Goal: Task Accomplishment & Management: Use online tool/utility

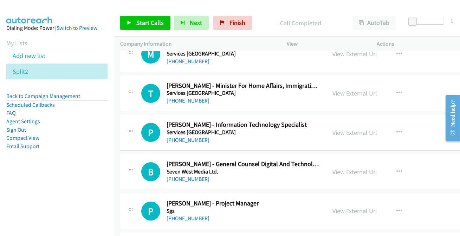
scroll to position [4764, 0]
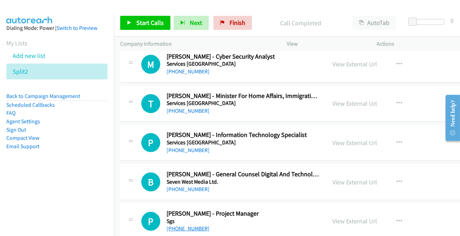
click at [196, 225] on link "+61 409 745 891" at bounding box center [188, 228] width 43 height 7
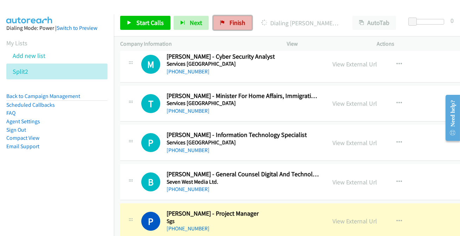
click at [230, 23] on span "Finish" at bounding box center [238, 23] width 16 height 8
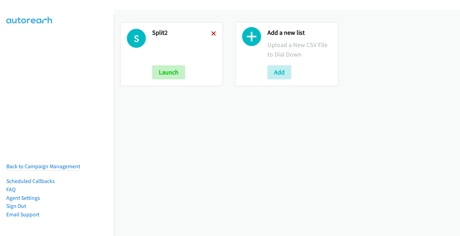
click at [211, 34] on icon at bounding box center [213, 34] width 5 height 5
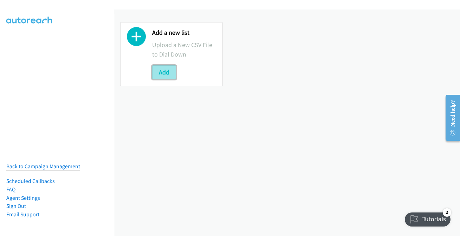
click at [171, 75] on button "Add" at bounding box center [164, 72] width 24 height 14
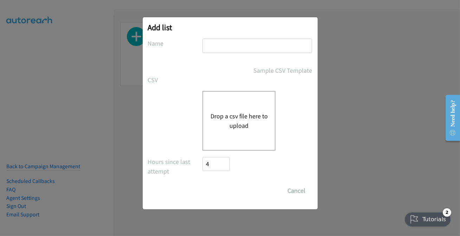
drag, startPoint x: 266, startPoint y: 42, endPoint x: 258, endPoint y: 43, distance: 7.5
click at [265, 42] on input "text" at bounding box center [258, 46] width 110 height 14
click at [210, 109] on div "Drop a csv file here to upload" at bounding box center [239, 121] width 73 height 60
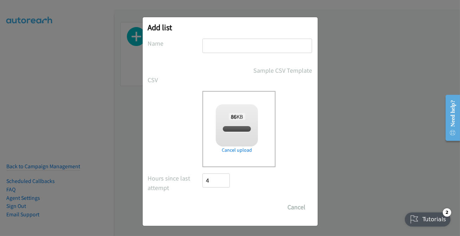
checkbox input "true"
click at [229, 205] on input "Save List" at bounding box center [221, 207] width 37 height 14
click at [229, 48] on input "text" at bounding box center [258, 46] width 110 height 14
type input "split7"
drag, startPoint x: 223, startPoint y: 203, endPoint x: 220, endPoint y: 210, distance: 7.5
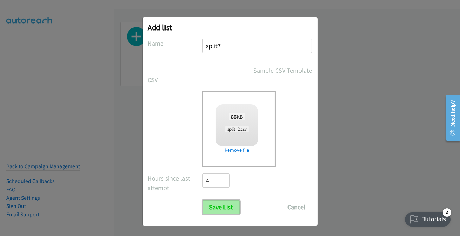
click at [223, 204] on input "Save List" at bounding box center [221, 207] width 37 height 14
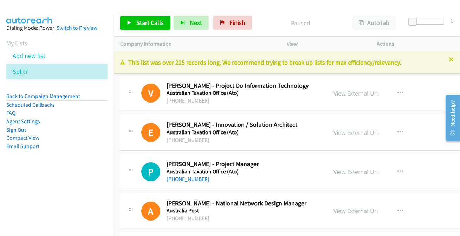
click at [443, 59] on p "This list was over 225 records long. We recommend trying to break up lists for …" at bounding box center [287, 62] width 334 height 9
click at [449, 59] on icon at bounding box center [451, 60] width 5 height 5
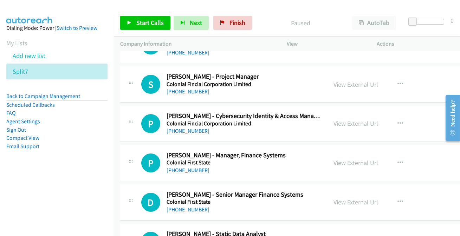
scroll to position [14917, 0]
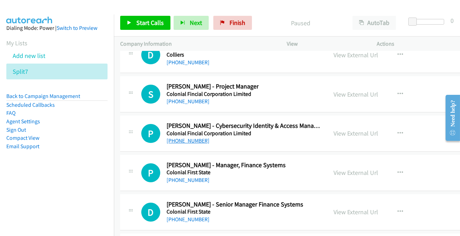
click at [181, 137] on link "+61 487 276 769" at bounding box center [188, 140] width 43 height 7
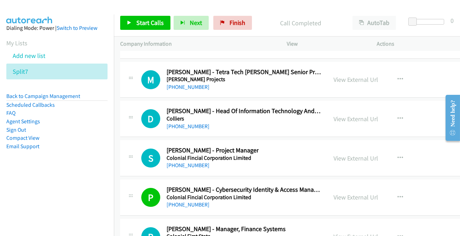
scroll to position [14821, 0]
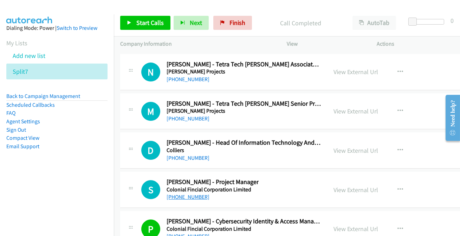
click at [189, 194] on link "+61 416 488 310" at bounding box center [188, 197] width 43 height 7
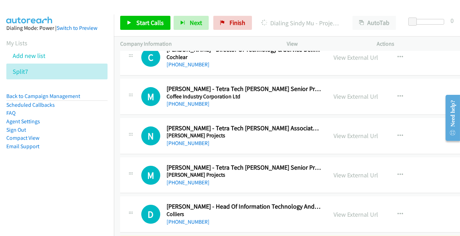
scroll to position [14789, 0]
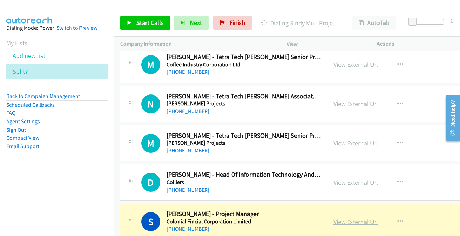
click at [340, 218] on link "View External Url" at bounding box center [356, 222] width 45 height 8
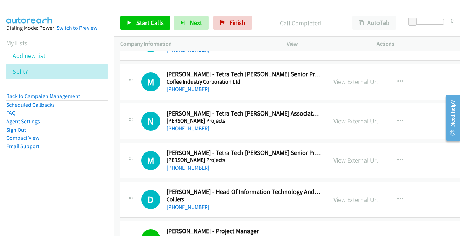
scroll to position [14757, 0]
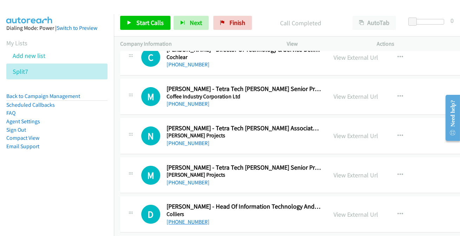
click at [194, 219] on link "+61 422 922 991" at bounding box center [188, 222] width 43 height 7
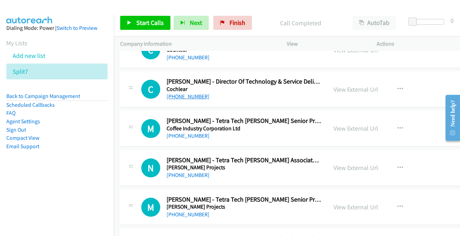
click at [186, 93] on link "+61 429 586 506" at bounding box center [188, 96] width 43 height 7
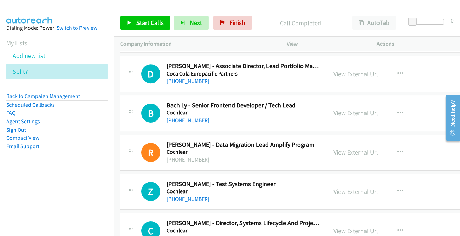
scroll to position [14533, 0]
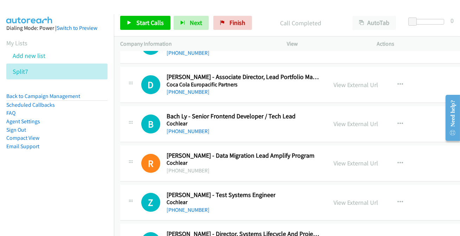
click at [186, 206] on div "+61 2 9425 3616" at bounding box center [221, 210] width 109 height 8
click at [187, 207] on link "+61 2 9425 3616" at bounding box center [188, 210] width 43 height 7
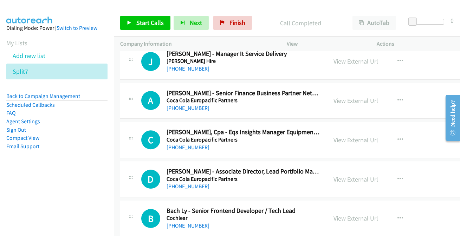
scroll to position [14437, 0]
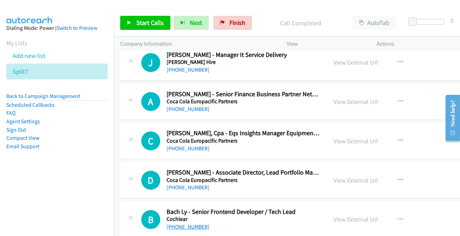
click at [185, 224] on link "+61 421 473 247" at bounding box center [188, 227] width 43 height 7
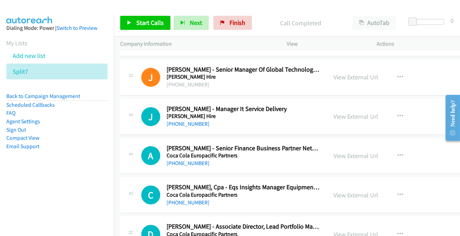
scroll to position [14373, 0]
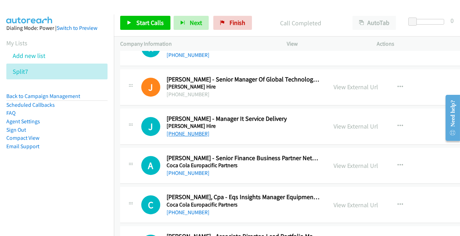
click at [193, 130] on link "+61 405 382 841" at bounding box center [188, 133] width 43 height 7
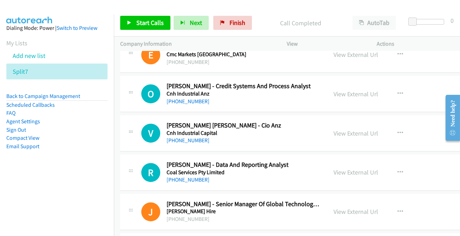
scroll to position [14277, 0]
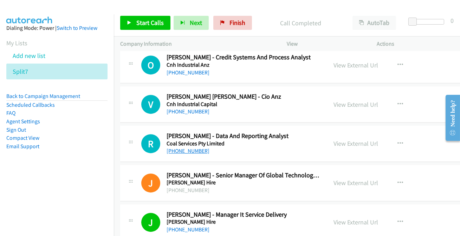
click at [175, 148] on link "+61 2 9900 2600" at bounding box center [188, 151] width 43 height 7
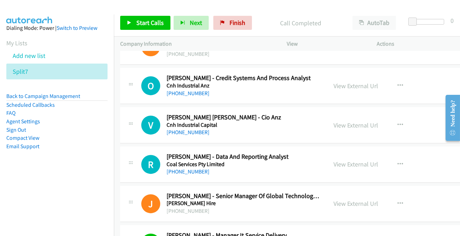
scroll to position [14245, 0]
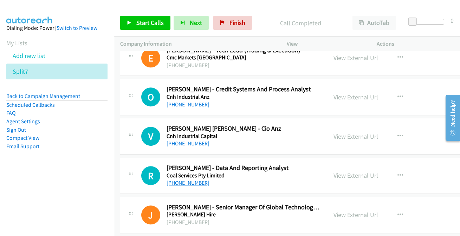
click at [186, 180] on link "+61 2 9900 2600" at bounding box center [188, 183] width 43 height 7
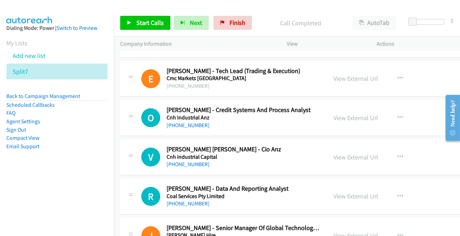
scroll to position [14213, 0]
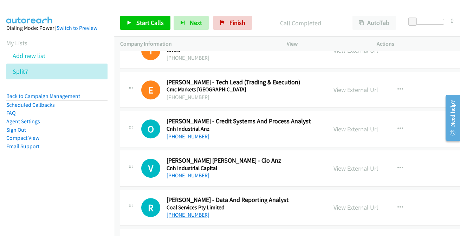
click at [180, 212] on link "+61 2 9900 2600" at bounding box center [188, 215] width 43 height 7
click at [193, 172] on link "+61 429 020 706" at bounding box center [188, 175] width 43 height 7
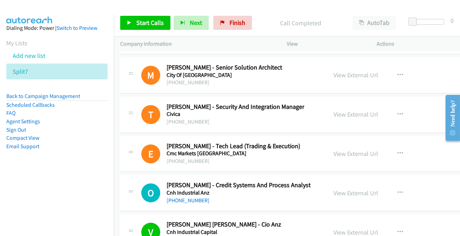
scroll to position [14118, 0]
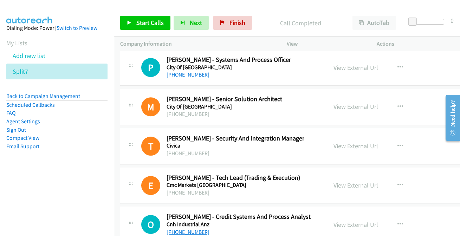
click at [182, 229] on link "+61 456 637 435" at bounding box center [188, 232] width 43 height 7
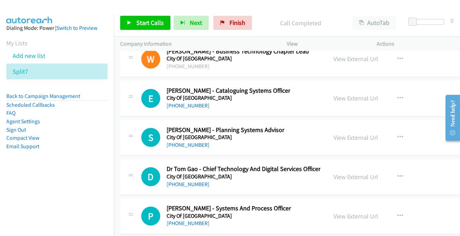
scroll to position [13958, 0]
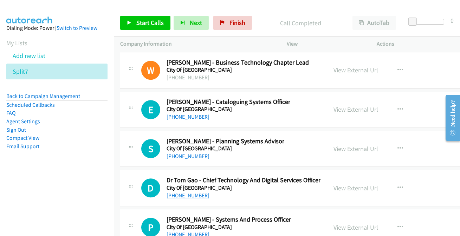
click at [186, 192] on link "+61 407 002 887" at bounding box center [188, 195] width 43 height 7
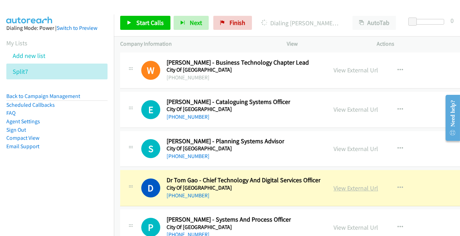
click at [344, 184] on link "View External Url" at bounding box center [356, 188] width 45 height 8
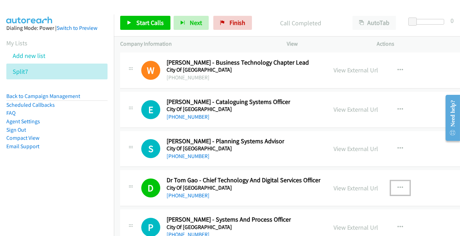
click at [391, 181] on button "button" at bounding box center [400, 188] width 19 height 14
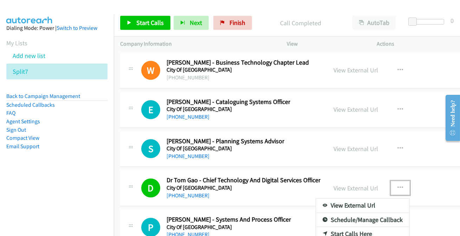
scroll to position [13990, 0]
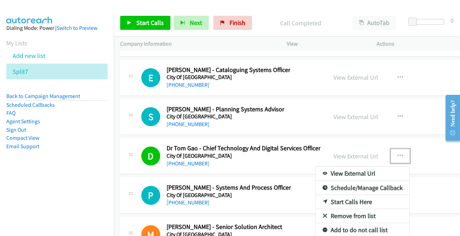
click at [337, 223] on link "Add to do not call list" at bounding box center [363, 230] width 94 height 14
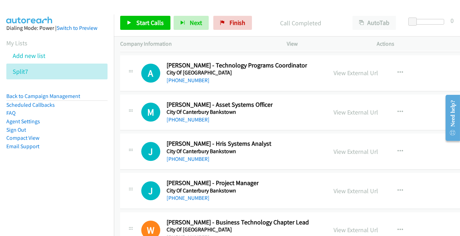
scroll to position [13766, 0]
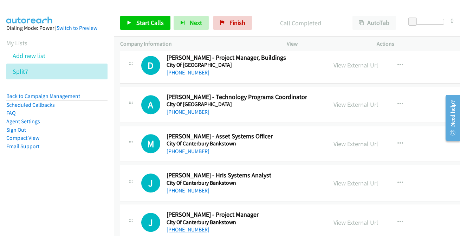
click at [185, 226] on link "+61 450 009 239" at bounding box center [188, 229] width 43 height 7
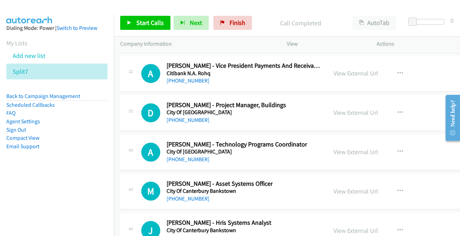
scroll to position [13702, 0]
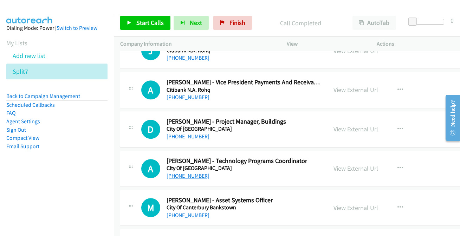
click at [185, 173] on link "+61 2 9887 1849" at bounding box center [188, 176] width 43 height 7
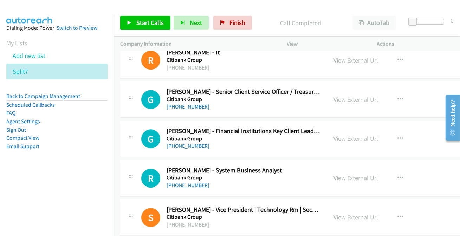
scroll to position [13414, 0]
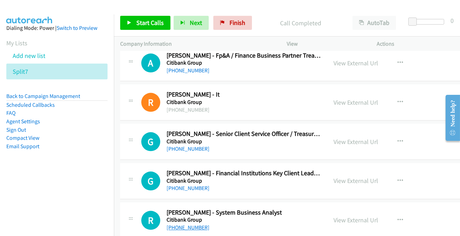
click at [196, 224] on link "+61 423 547 142" at bounding box center [188, 227] width 43 height 7
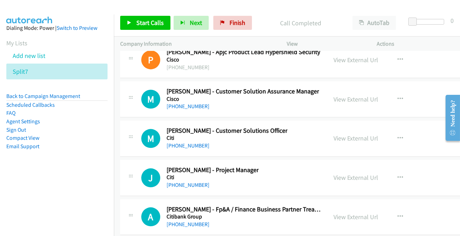
scroll to position [13254, 0]
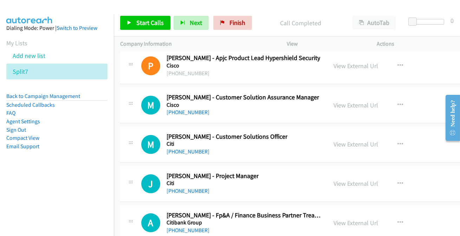
click at [185, 187] on div "+61 424 323 139" at bounding box center [213, 191] width 92 height 8
click at [186, 188] on link "+61 424 323 139" at bounding box center [188, 191] width 43 height 7
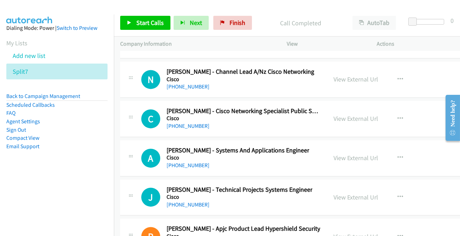
scroll to position [13063, 0]
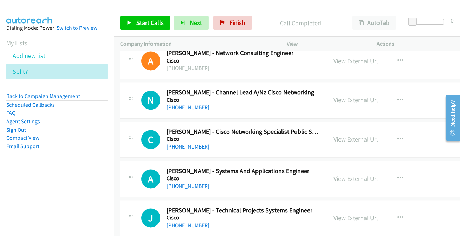
click at [191, 222] on link "+61 2 8446 2521" at bounding box center [188, 225] width 43 height 7
click at [196, 183] on link "+61 2 8446 2956" at bounding box center [188, 186] width 43 height 7
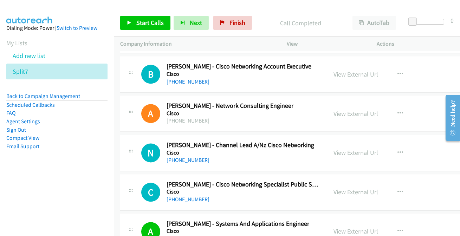
scroll to position [12999, 0]
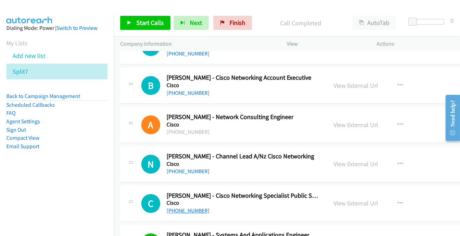
click at [193, 207] on link "+61 427 395 954" at bounding box center [188, 210] width 43 height 7
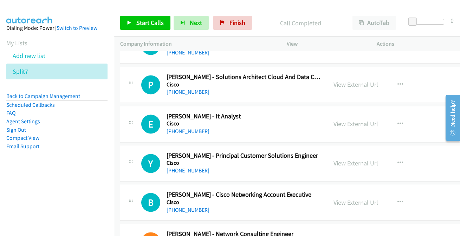
scroll to position [12871, 0]
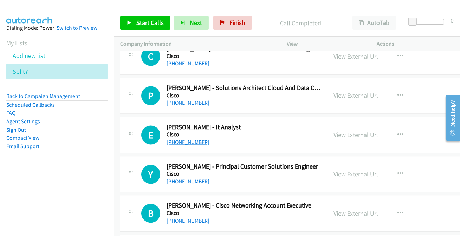
click at [185, 139] on link "+61 2 8446 7208" at bounding box center [188, 142] width 43 height 7
drag, startPoint x: 183, startPoint y: 205, endPoint x: 186, endPoint y: 209, distance: 4.7
click at [173, 218] on link "+61 2 8249 5881" at bounding box center [188, 221] width 43 height 7
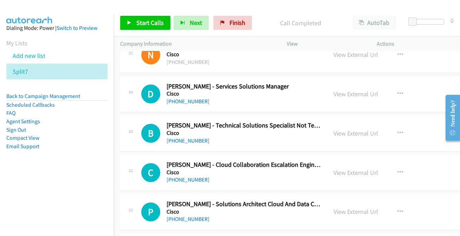
scroll to position [12743, 0]
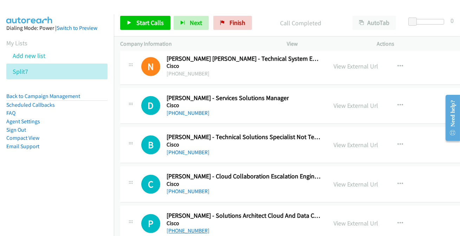
click at [184, 227] on link "+61 438 416 404" at bounding box center [188, 230] width 43 height 7
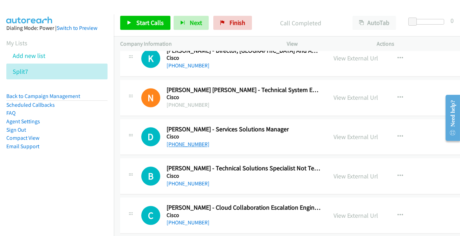
click at [186, 141] on link "+61 409 225 496" at bounding box center [188, 144] width 43 height 7
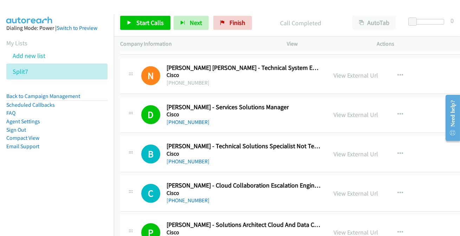
scroll to position [12743, 0]
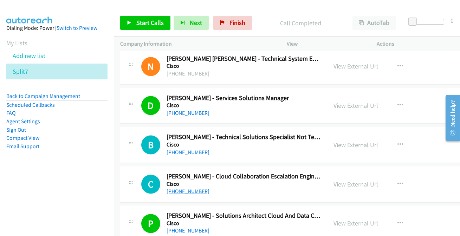
click at [184, 188] on link "+61 422 661 952" at bounding box center [188, 191] width 43 height 7
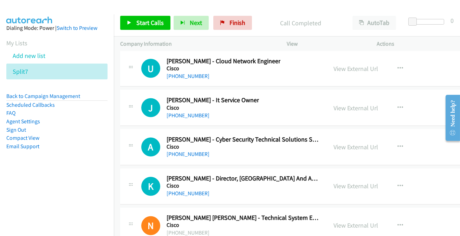
scroll to position [12551, 0]
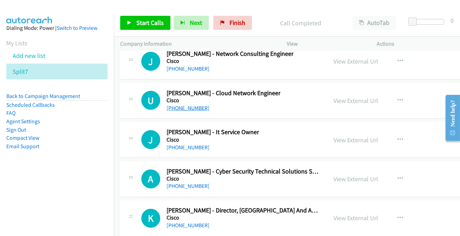
click at [191, 105] on link "+61 491 191 579" at bounding box center [188, 108] width 43 height 7
click at [187, 144] on link "+61 410 662 447" at bounding box center [188, 147] width 43 height 7
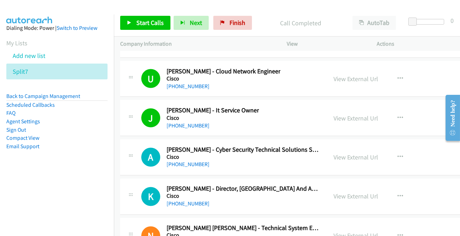
scroll to position [12583, 0]
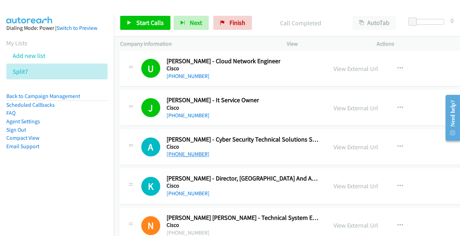
click at [180, 151] on link "+61 448 692 991" at bounding box center [188, 154] width 43 height 7
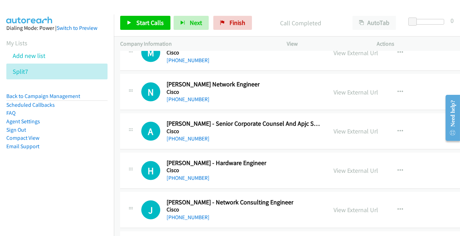
scroll to position [12391, 0]
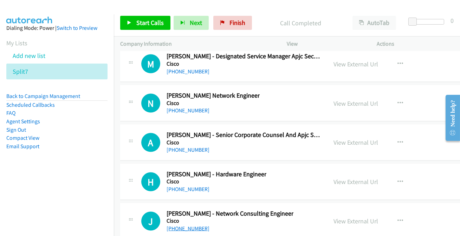
click at [181, 225] on link "+61 451 989 856" at bounding box center [188, 228] width 43 height 7
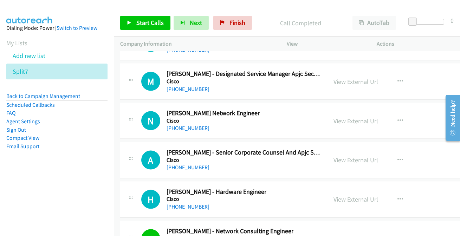
scroll to position [12360, 0]
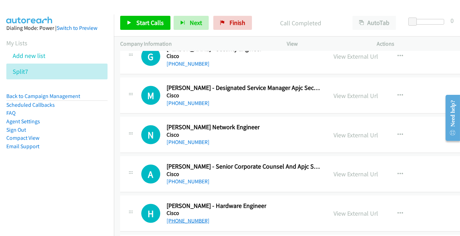
click at [178, 218] on link "+61 449 808 859" at bounding box center [188, 221] width 43 height 7
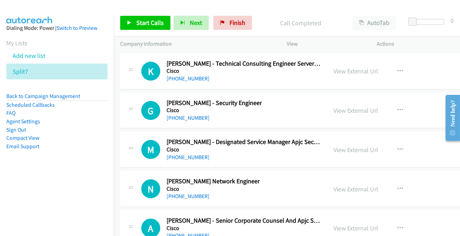
scroll to position [12296, 0]
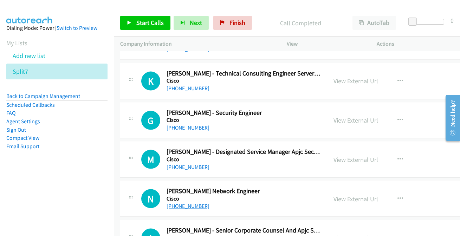
click at [191, 203] on link "+61 402 896 717" at bounding box center [188, 206] width 43 height 7
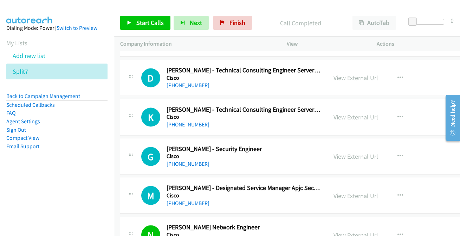
scroll to position [12264, 0]
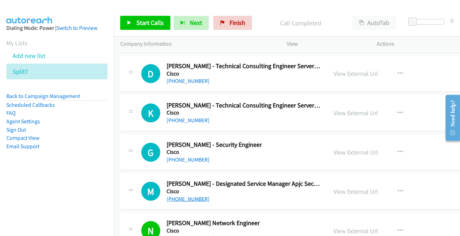
click at [183, 196] on link "+61 414 662 576" at bounding box center [188, 199] width 43 height 7
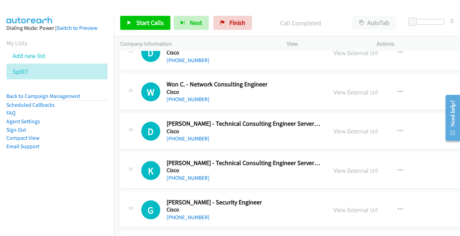
scroll to position [12200, 0]
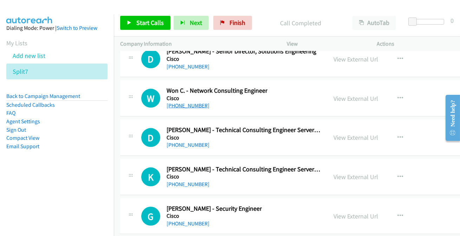
click at [181, 102] on link "+61 416 279 729" at bounding box center [188, 105] width 43 height 7
click at [183, 142] on link "+61 2 8446 0000" at bounding box center [188, 145] width 43 height 7
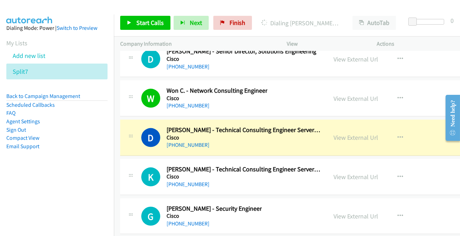
scroll to position [12232, 0]
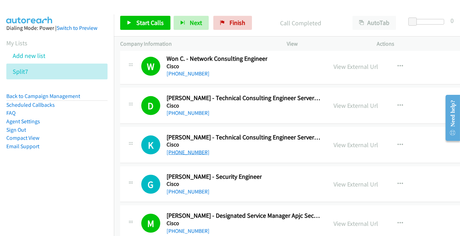
click at [175, 149] on link "+61 419 439 686" at bounding box center [188, 152] width 43 height 7
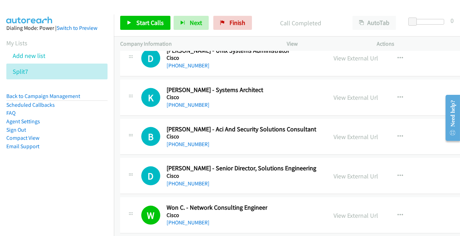
scroll to position [12040, 0]
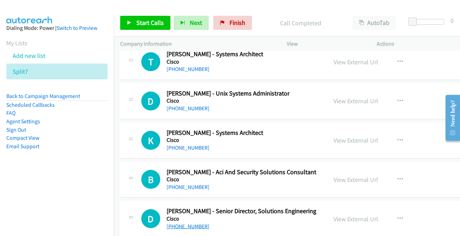
click at [192, 223] on link "+61 400 678 948" at bounding box center [188, 226] width 43 height 7
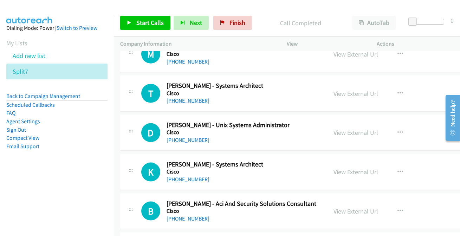
click at [172, 97] on link "+61 2 8446 5122" at bounding box center [188, 100] width 43 height 7
click at [170, 137] on link "+61 2 8446 6730" at bounding box center [188, 140] width 43 height 7
click at [184, 176] on link "+61 452 511 011" at bounding box center [188, 179] width 43 height 7
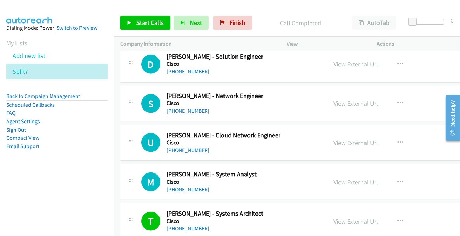
scroll to position [11848, 0]
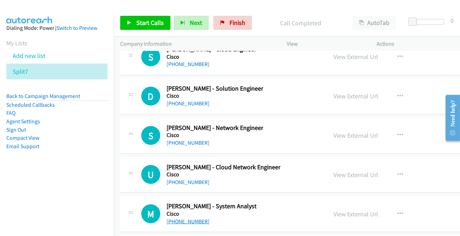
click at [177, 218] on link "+61 2 8446 7722" at bounding box center [188, 221] width 43 height 7
click at [172, 179] on link "+61 2 8446 5300" at bounding box center [188, 182] width 43 height 7
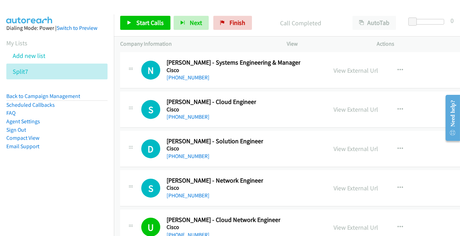
scroll to position [11784, 0]
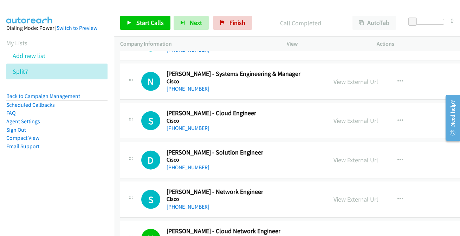
click at [187, 204] on link "+61 406 301 562" at bounding box center [188, 207] width 43 height 7
click at [197, 204] on link "+61 406 301 562" at bounding box center [188, 207] width 43 height 7
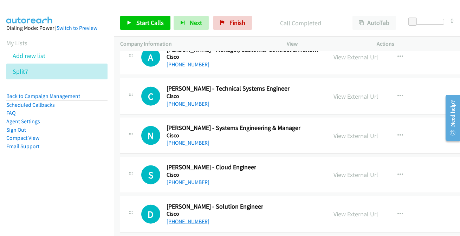
scroll to position [11720, 0]
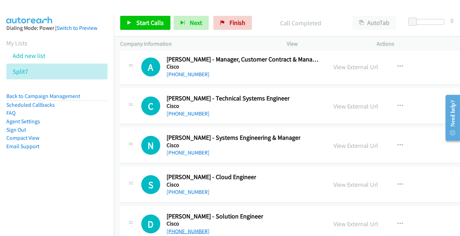
click at [193, 228] on link "+61 2 8446 5031" at bounding box center [188, 231] width 43 height 7
click at [193, 189] on link "+61 423 607 241" at bounding box center [188, 192] width 43 height 7
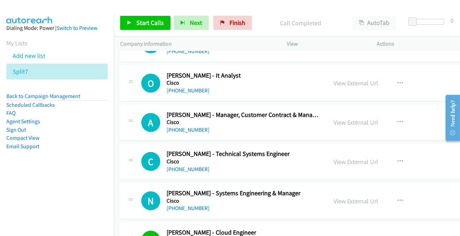
scroll to position [11656, 0]
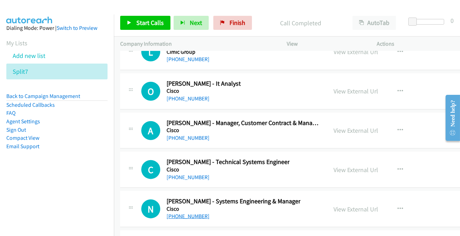
click at [190, 213] on link "+61 418 153 430" at bounding box center [188, 216] width 43 height 7
click at [186, 213] on link "+61 418 153 430" at bounding box center [188, 216] width 43 height 7
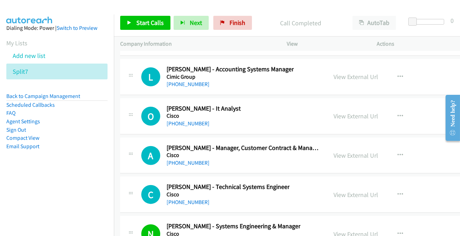
scroll to position [11624, 0]
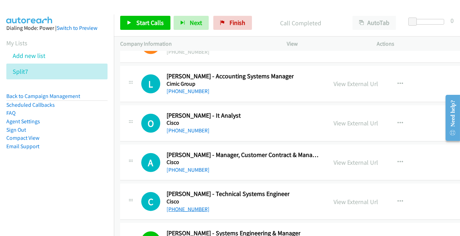
click at [185, 206] on link "+61 481 007 995" at bounding box center [188, 209] width 43 height 7
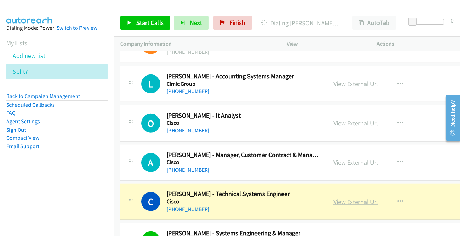
click at [341, 198] on link "View External Url" at bounding box center [356, 202] width 45 height 8
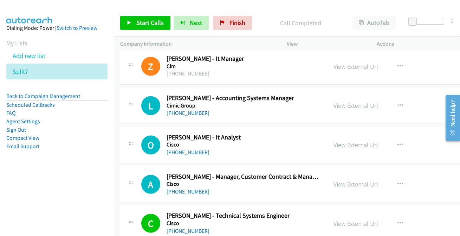
scroll to position [11592, 0]
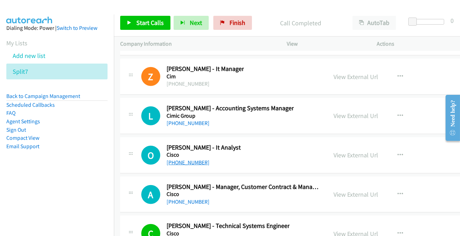
click at [178, 159] on link "+61 2 8446 7234" at bounding box center [188, 162] width 43 height 7
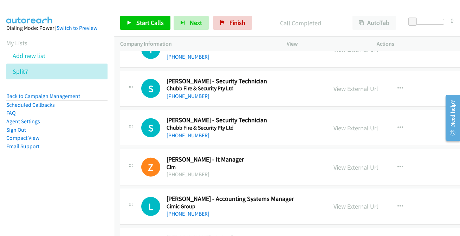
scroll to position [11464, 0]
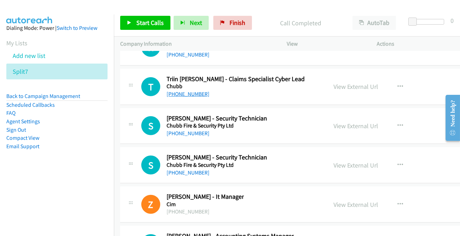
click at [177, 91] on link "+61 2 9273 0184" at bounding box center [188, 94] width 43 height 7
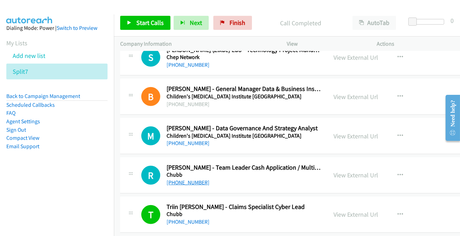
scroll to position [11305, 0]
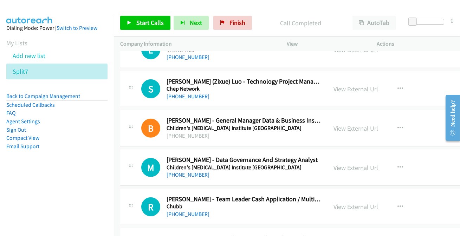
click at [181, 164] on h5 "Children's Cancer Institute Australia" at bounding box center [242, 167] width 151 height 7
click at [180, 172] on link "+61 421 659 420" at bounding box center [188, 175] width 43 height 7
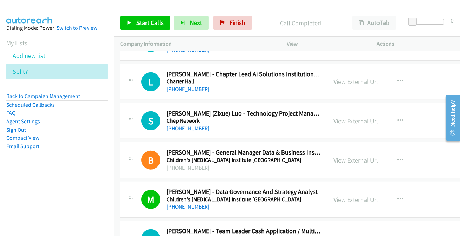
scroll to position [11241, 0]
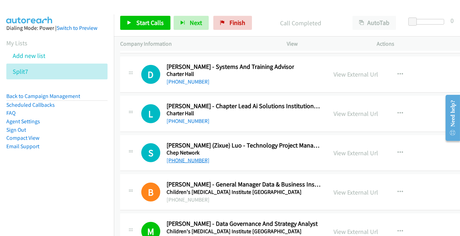
click at [185, 157] on link "+61 410 638 052" at bounding box center [188, 160] width 43 height 7
click at [179, 157] on link "+61 410 638 052" at bounding box center [188, 160] width 43 height 7
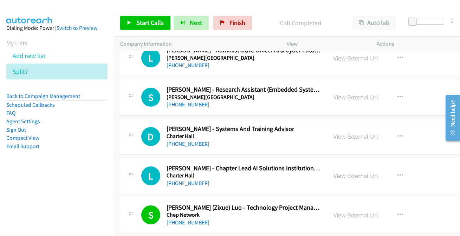
scroll to position [11177, 0]
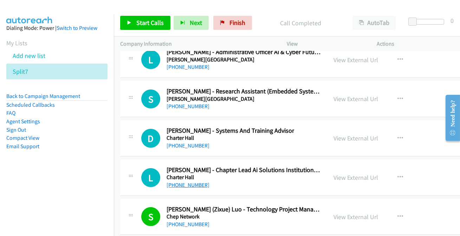
click at [191, 182] on link "+61 435 539 455" at bounding box center [188, 185] width 43 height 7
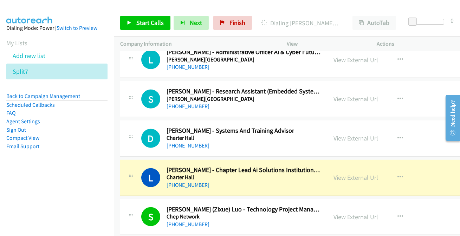
scroll to position [11145, 0]
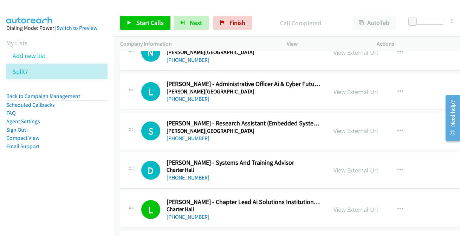
click at [199, 174] on link "+61 2 9035 3123" at bounding box center [188, 177] width 43 height 7
click at [177, 96] on link "+61 409 633 731" at bounding box center [188, 99] width 43 height 7
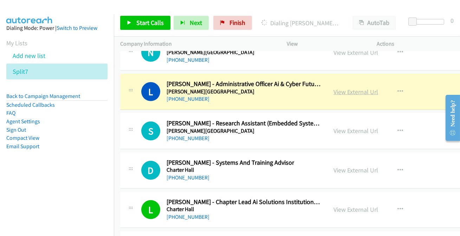
click at [344, 88] on link "View External Url" at bounding box center [356, 92] width 45 height 8
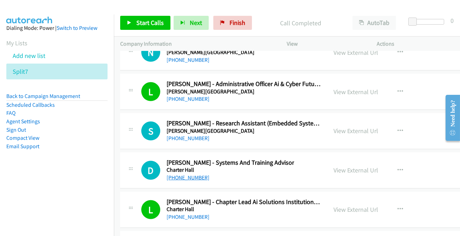
click at [183, 174] on link "+61 2 9035 3123" at bounding box center [188, 177] width 43 height 7
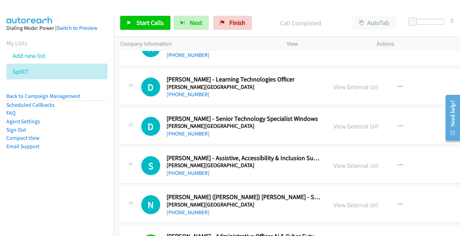
scroll to position [10985, 0]
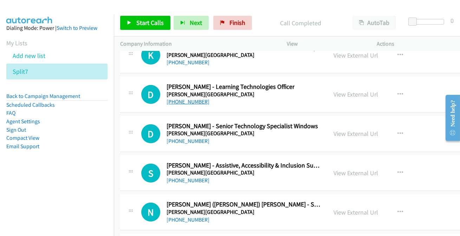
click at [179, 98] on link "+61 2 6051 9213" at bounding box center [188, 101] width 43 height 7
click at [195, 138] on link "+61 429 107 076" at bounding box center [188, 141] width 43 height 7
click at [189, 217] on link "+61 418 432 575" at bounding box center [188, 220] width 43 height 7
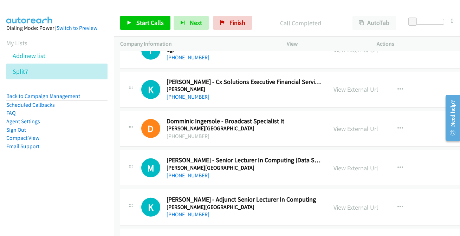
scroll to position [10825, 0]
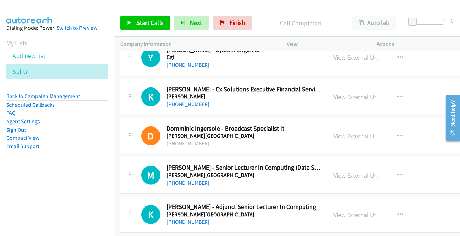
click at [186, 180] on link "+61 2 6933 2591" at bounding box center [188, 183] width 43 height 7
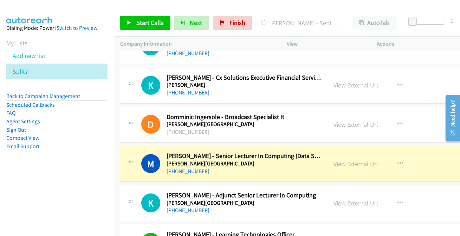
scroll to position [10857, 0]
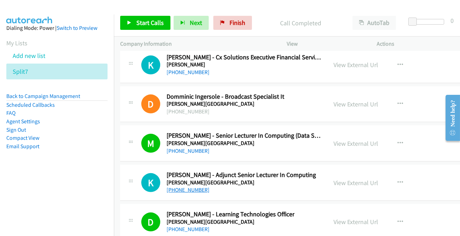
click at [188, 187] on link "+61 2 6933 2832" at bounding box center [188, 190] width 43 height 7
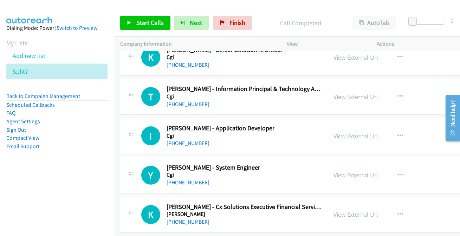
scroll to position [10697, 0]
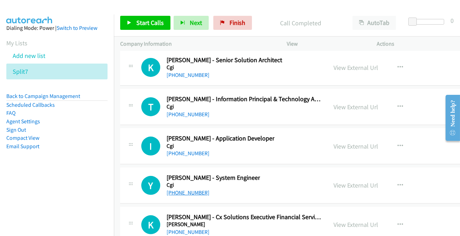
click at [180, 190] on link "+61 401 564 720" at bounding box center [188, 193] width 43 height 7
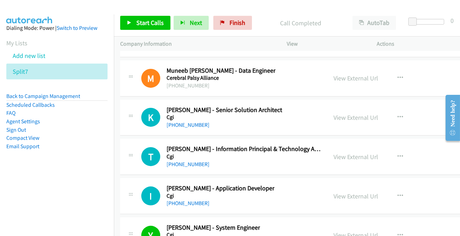
scroll to position [10633, 0]
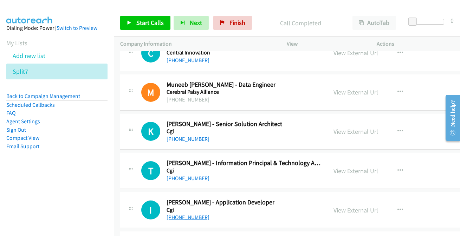
click at [180, 214] on link "+61 411 209 318" at bounding box center [188, 217] width 43 height 7
click at [193, 175] on link "+61 421 051 228" at bounding box center [188, 178] width 43 height 7
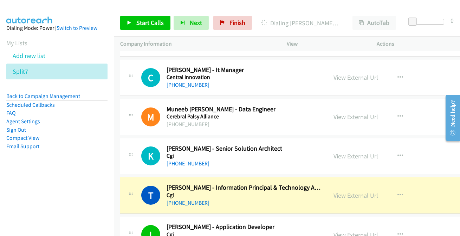
scroll to position [10601, 0]
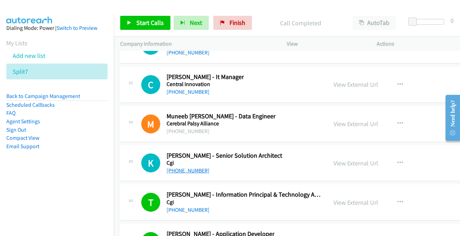
click at [188, 167] on link "+61 401 992 038" at bounding box center [188, 170] width 43 height 7
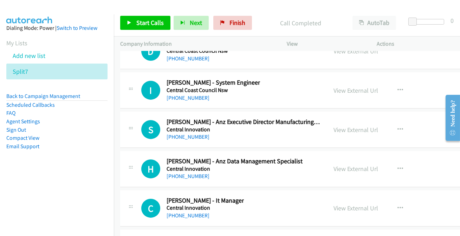
scroll to position [10473, 0]
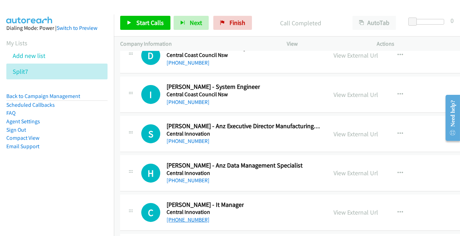
click at [183, 217] on link "+61 416 827 886" at bounding box center [188, 220] width 43 height 7
click at [191, 177] on link "+61 435 254 299" at bounding box center [188, 180] width 43 height 7
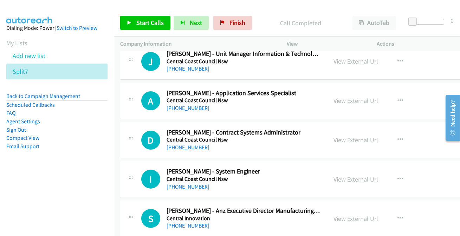
scroll to position [10345, 0]
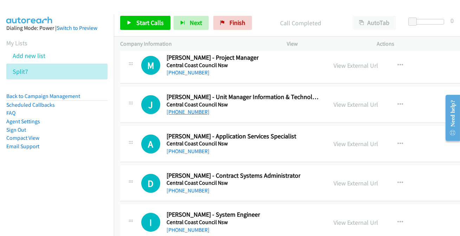
click at [184, 109] on link "+61 407 899 511" at bounding box center [188, 112] width 43 height 7
click at [177, 227] on link "+61 407 788 194" at bounding box center [188, 230] width 43 height 7
click at [197, 147] on div "+61 2 4304 7488" at bounding box center [232, 151] width 130 height 8
click at [196, 148] on link "+61 2 4304 7488" at bounding box center [188, 151] width 43 height 7
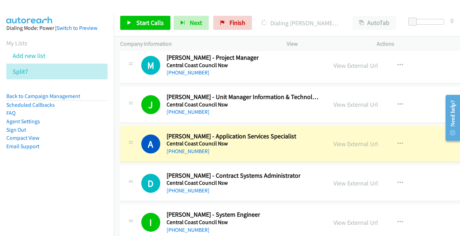
scroll to position [10313, 0]
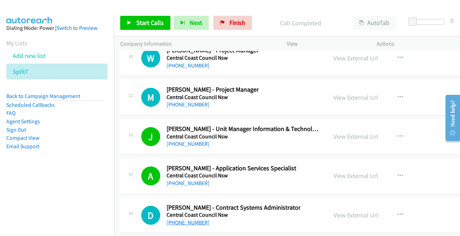
click at [188, 219] on link "+61 2 4350 1676" at bounding box center [188, 222] width 43 height 7
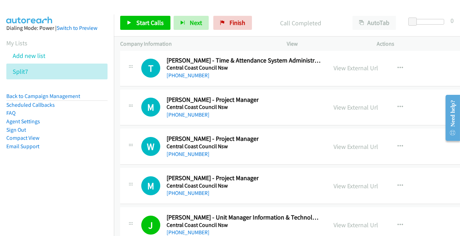
scroll to position [10218, 0]
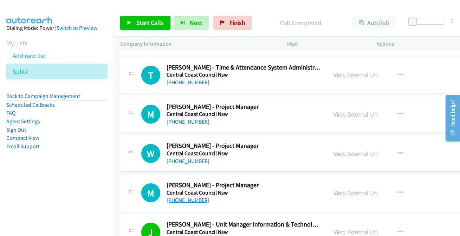
click at [185, 197] on link "+61 427 316 370" at bounding box center [188, 200] width 43 height 7
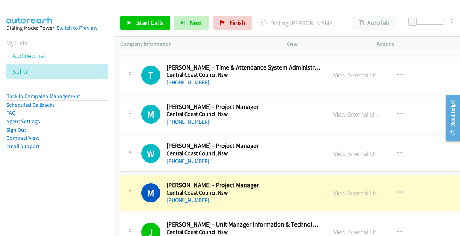
click at [351, 189] on link "View External Url" at bounding box center [356, 193] width 45 height 8
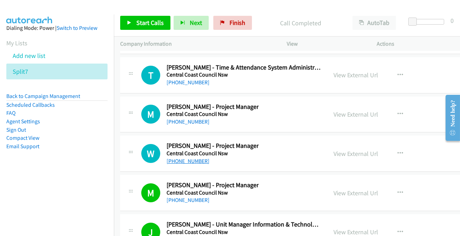
click at [184, 158] on link "+61 2 4304 7632" at bounding box center [188, 161] width 43 height 7
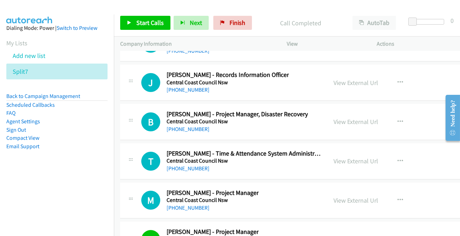
scroll to position [10122, 0]
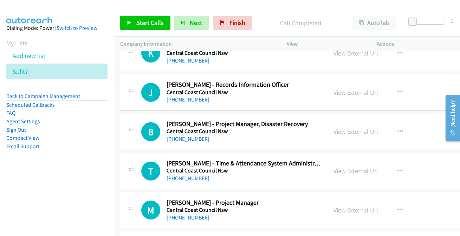
click at [199, 214] on link "+61 428 926 841" at bounding box center [188, 217] width 43 height 7
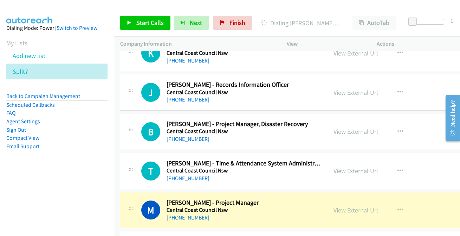
click at [359, 206] on link "View External Url" at bounding box center [356, 210] width 45 height 8
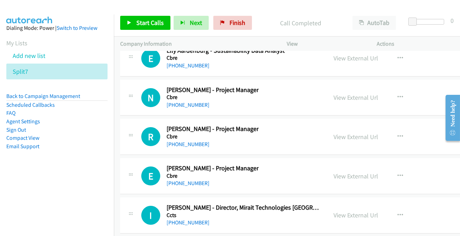
scroll to position [9770, 0]
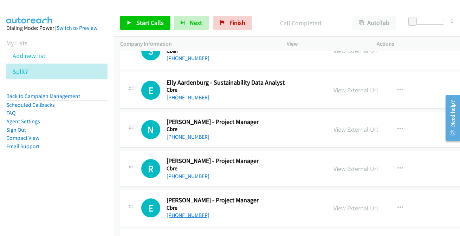
click at [178, 212] on link "+61 490 020 425" at bounding box center [188, 215] width 43 height 7
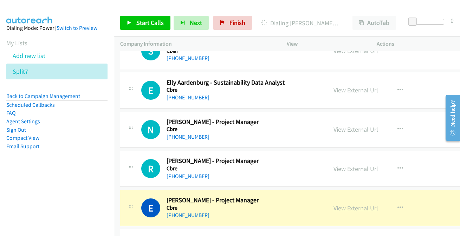
click at [338, 204] on link "View External Url" at bounding box center [356, 208] width 45 height 8
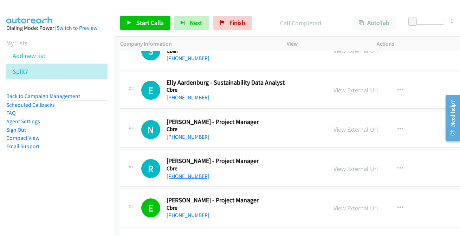
click at [179, 173] on link "+61 408 226 209" at bounding box center [188, 176] width 43 height 7
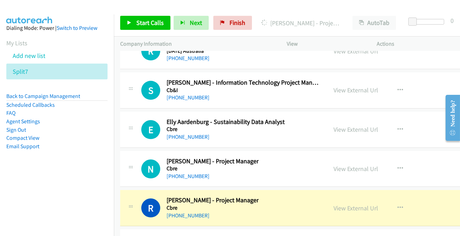
scroll to position [9738, 0]
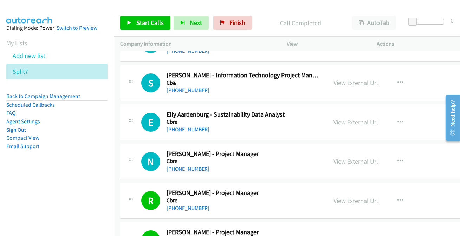
click at [177, 166] on link "+61 432 362 698" at bounding box center [188, 169] width 43 height 7
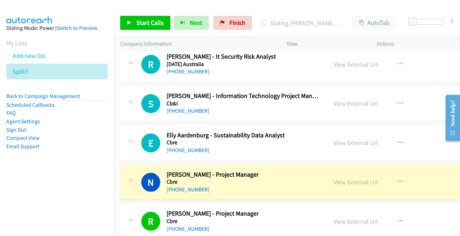
scroll to position [9706, 0]
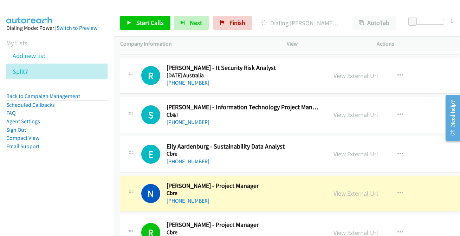
click at [350, 190] on link "View External Url" at bounding box center [356, 194] width 45 height 8
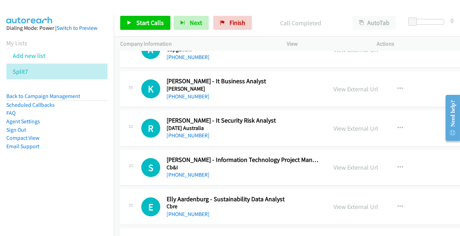
scroll to position [9642, 0]
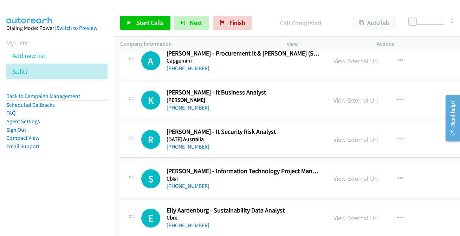
click at [178, 104] on link "+61 3 9268 7200" at bounding box center [188, 107] width 43 height 7
click at [175, 143] on link "+61 435 379 043" at bounding box center [188, 146] width 43 height 7
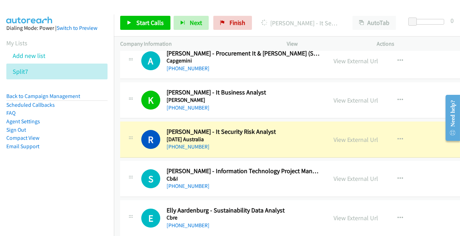
scroll to position [9674, 0]
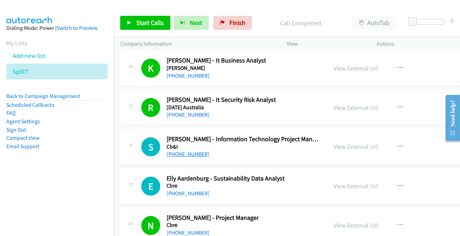
click at [175, 151] on link "+61 8 9324 5555" at bounding box center [188, 154] width 43 height 7
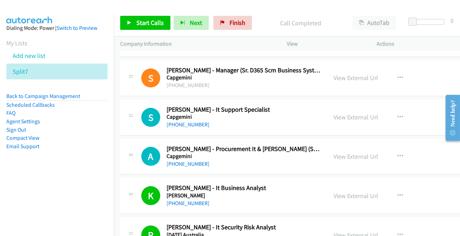
scroll to position [9547, 0]
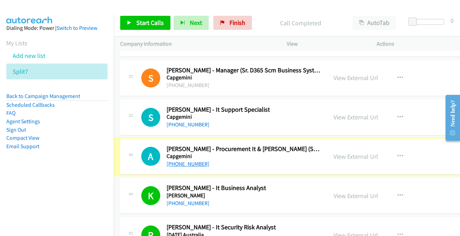
click at [191, 161] on link "+61 470 439 687" at bounding box center [188, 164] width 43 height 7
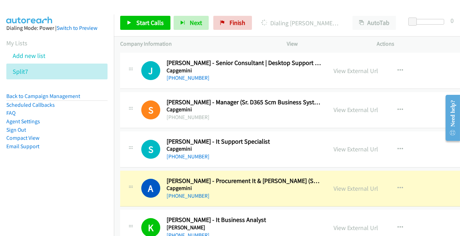
scroll to position [9483, 0]
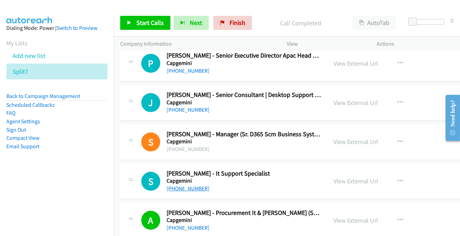
click at [177, 185] on link "+61 450 973 281" at bounding box center [188, 188] width 43 height 7
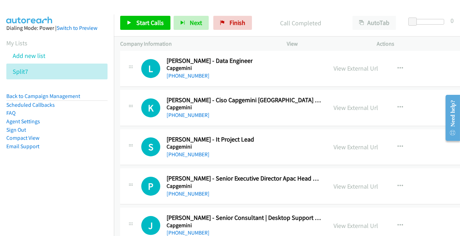
scroll to position [9355, 0]
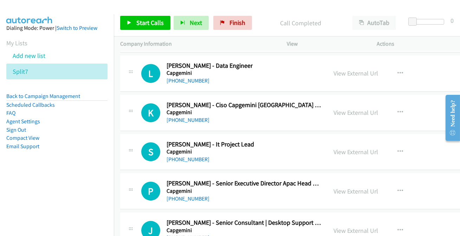
click at [186, 235] on link "+61 452 505 674" at bounding box center [188, 238] width 43 height 7
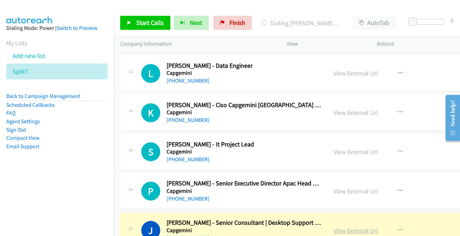
click at [344, 227] on link "View External Url" at bounding box center [356, 231] width 45 height 8
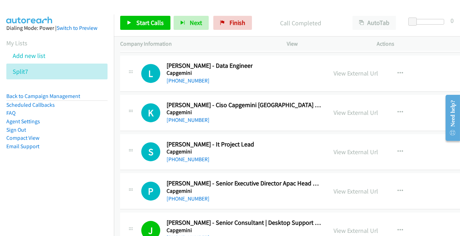
scroll to position [9323, 0]
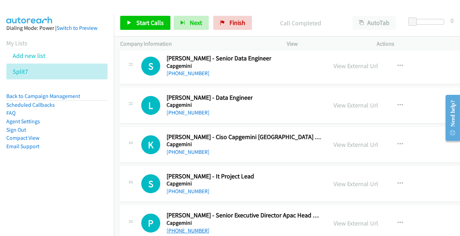
click at [183, 227] on link "+61 406 606 071" at bounding box center [188, 230] width 43 height 7
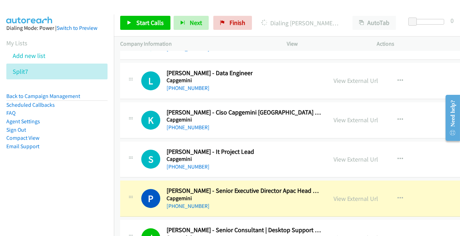
scroll to position [9355, 0]
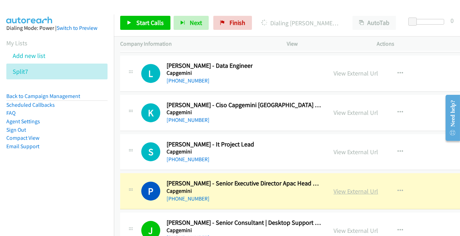
click at [343, 187] on link "View External Url" at bounding box center [356, 191] width 45 height 8
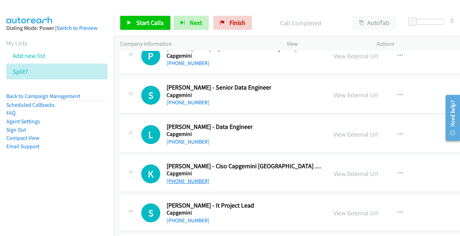
scroll to position [9291, 0]
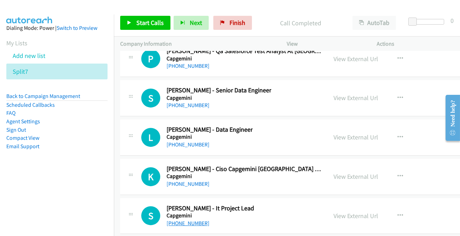
click at [192, 220] on link "+61 430 012 360" at bounding box center [188, 223] width 43 height 7
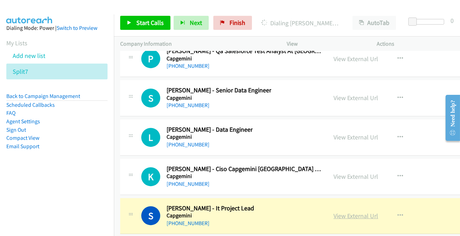
click at [350, 212] on link "View External Url" at bounding box center [356, 216] width 45 height 8
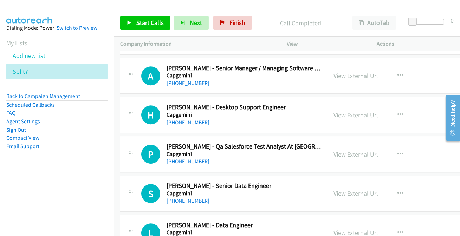
scroll to position [9227, 0]
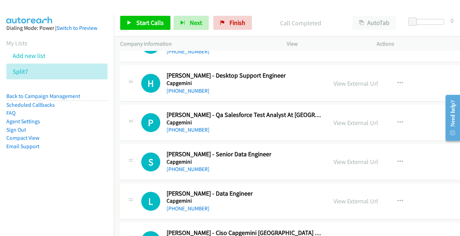
click at [187, 205] on link "+61 410 189 287" at bounding box center [188, 208] width 43 height 7
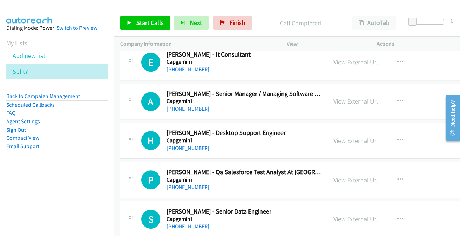
scroll to position [9163, 0]
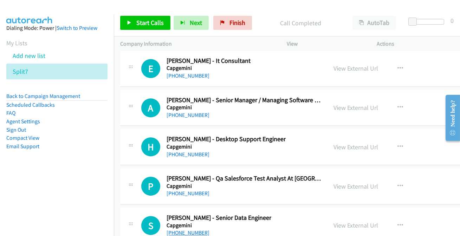
click at [191, 230] on link "+61 452 334 757" at bounding box center [188, 233] width 43 height 7
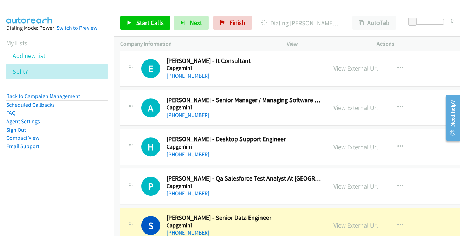
scroll to position [9195, 0]
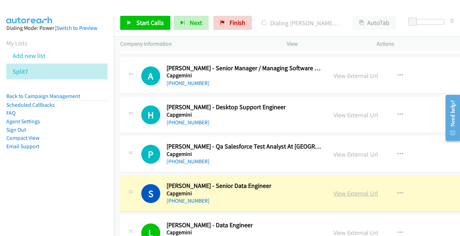
click at [355, 190] on link "View External Url" at bounding box center [356, 194] width 45 height 8
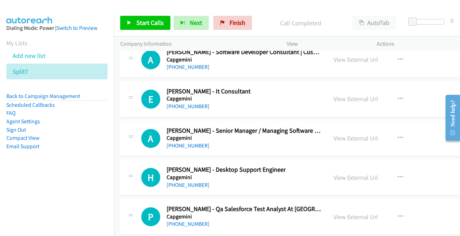
scroll to position [9131, 0]
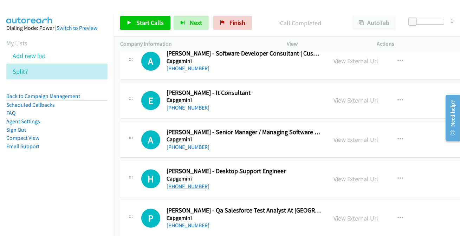
click at [177, 183] on link "+61 406 734 920" at bounding box center [188, 186] width 43 height 7
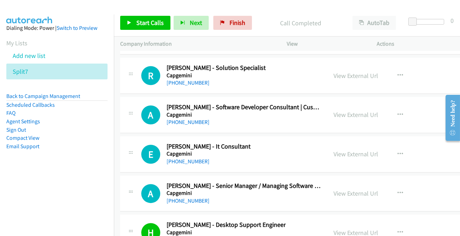
scroll to position [9067, 0]
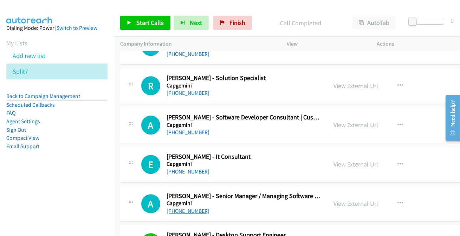
click at [193, 208] on link "+61 408 019 666" at bounding box center [188, 211] width 43 height 7
click at [398, 201] on icon "button" at bounding box center [401, 204] width 6 height 6
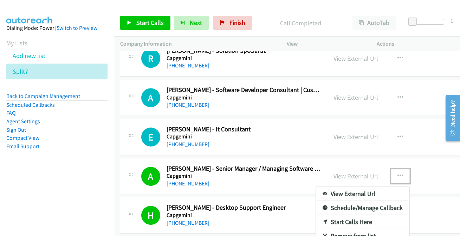
scroll to position [9131, 0]
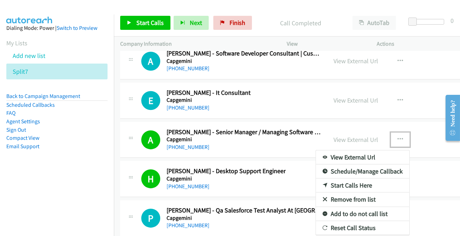
click at [337, 207] on link "Add to do not call list" at bounding box center [363, 214] width 94 height 14
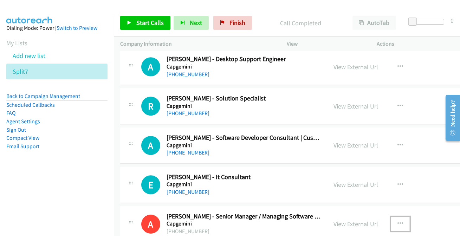
scroll to position [9035, 0]
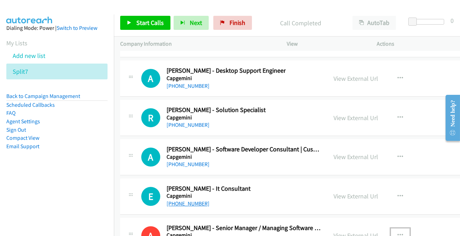
click at [191, 200] on link "+61 434 506 256" at bounding box center [188, 203] width 43 height 7
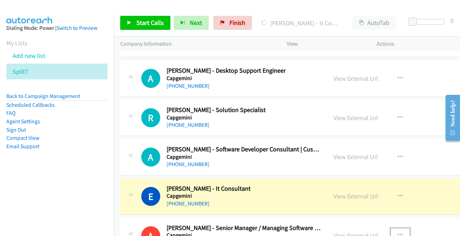
scroll to position [9003, 0]
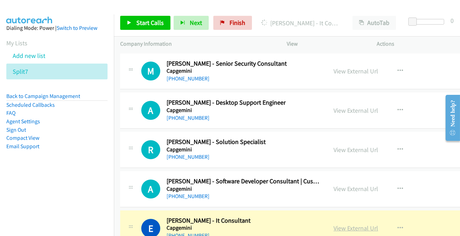
click at [343, 224] on link "View External Url" at bounding box center [356, 228] width 45 height 8
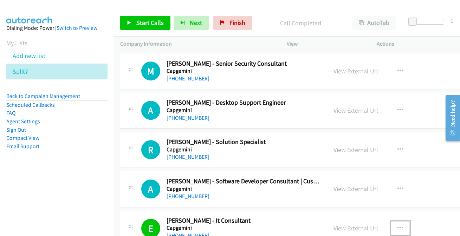
click at [398, 226] on icon "button" at bounding box center [401, 229] width 6 height 6
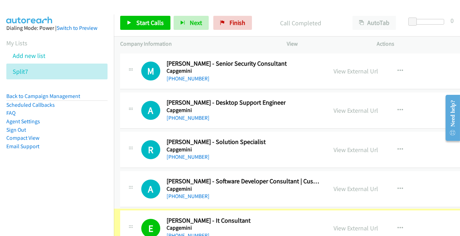
click at [392, 217] on div at bounding box center [230, 118] width 460 height 236
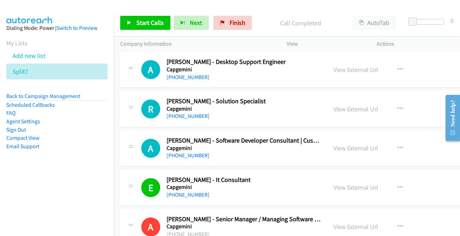
scroll to position [9067, 0]
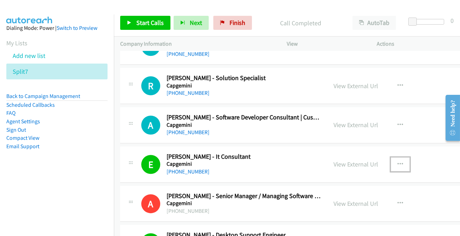
click at [391, 158] on button "button" at bounding box center [400, 165] width 19 height 14
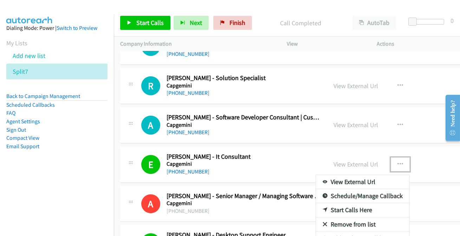
click at [334, 232] on link "Add to do not call list" at bounding box center [363, 239] width 94 height 14
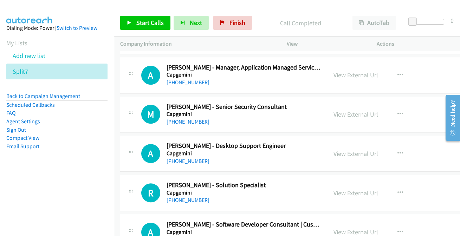
scroll to position [8971, 0]
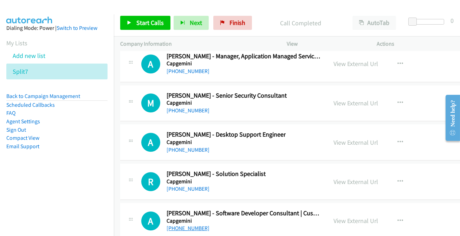
click at [185, 225] on link "+61 414 245 963" at bounding box center [188, 228] width 43 height 7
click at [183, 186] on link "+61 2 8355 8337" at bounding box center [188, 189] width 43 height 7
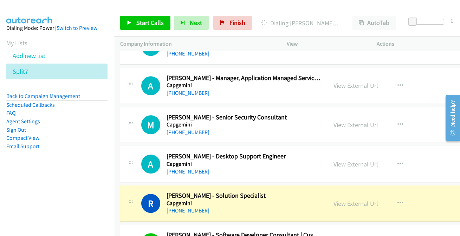
scroll to position [8939, 0]
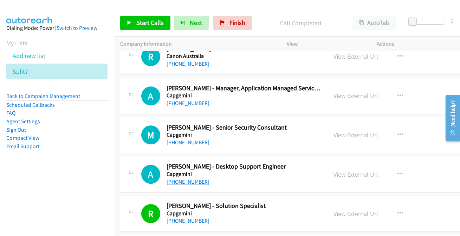
click at [197, 179] on link "+61 412 274 838" at bounding box center [188, 182] width 43 height 7
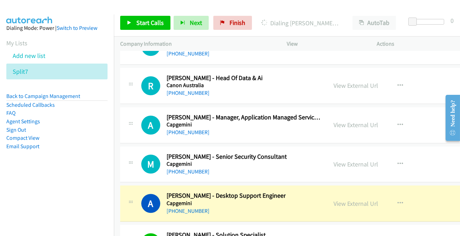
scroll to position [8907, 0]
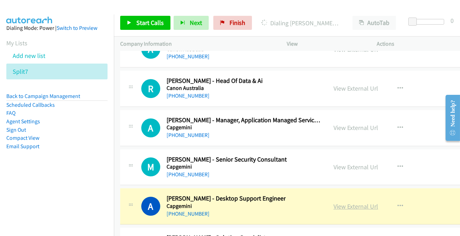
click at [357, 203] on link "View External Url" at bounding box center [356, 207] width 45 height 8
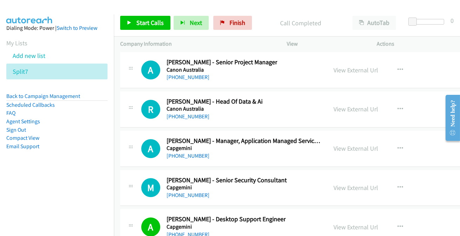
scroll to position [8875, 0]
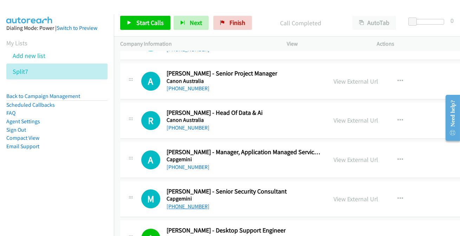
click at [192, 203] on link "+61 420 249 225" at bounding box center [188, 206] width 43 height 7
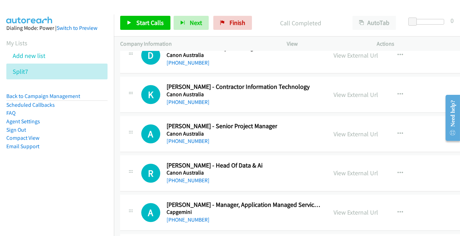
scroll to position [8811, 0]
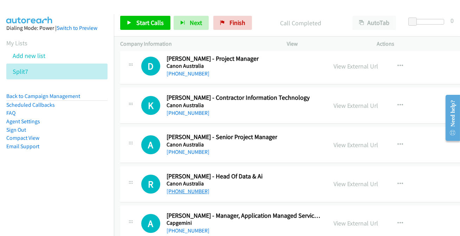
click at [186, 188] on link "+61 466 110 121" at bounding box center [188, 191] width 43 height 7
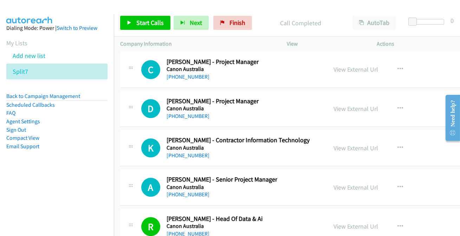
scroll to position [8779, 0]
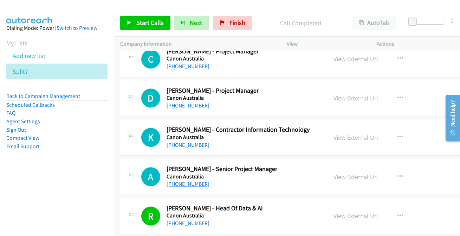
click at [195, 181] on link "+61 469 803 808" at bounding box center [188, 184] width 43 height 7
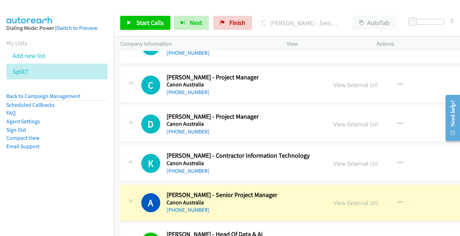
scroll to position [8747, 0]
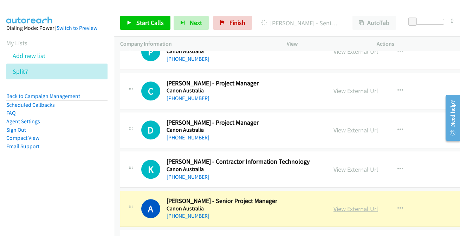
click at [363, 205] on link "View External Url" at bounding box center [356, 209] width 45 height 8
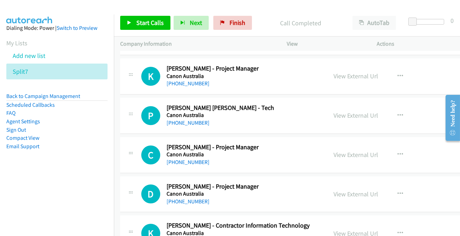
scroll to position [8715, 0]
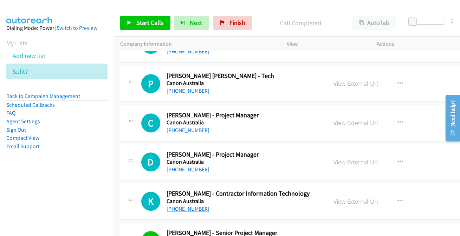
click at [186, 206] on link "+61 2 8879 7924" at bounding box center [188, 209] width 43 height 7
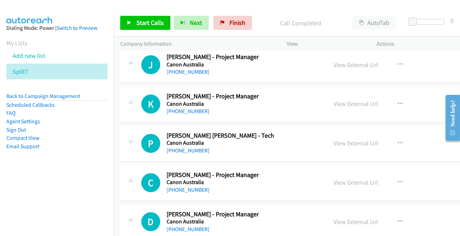
scroll to position [8651, 0]
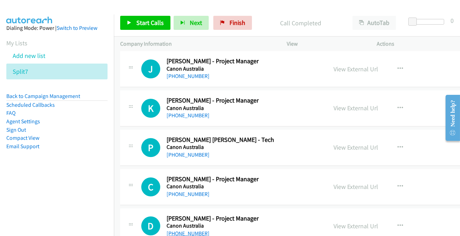
click at [185, 230] on link "+61 431 021 975" at bounding box center [188, 233] width 43 height 7
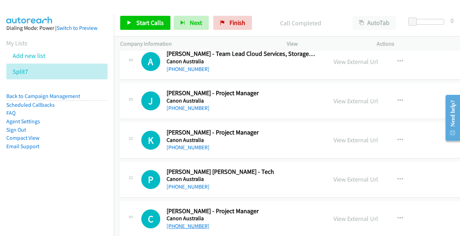
drag, startPoint x: 200, startPoint y: 216, endPoint x: 203, endPoint y: 213, distance: 3.7
click at [196, 223] on link "+61 430 148 062" at bounding box center [188, 226] width 43 height 7
click at [181, 184] on link "+61 417 143 169" at bounding box center [188, 187] width 43 height 7
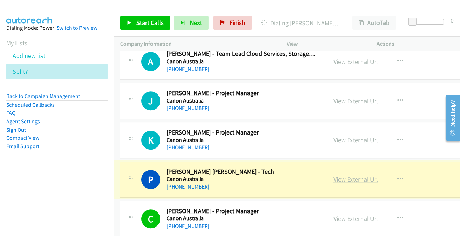
click at [348, 175] on link "View External Url" at bounding box center [356, 179] width 45 height 8
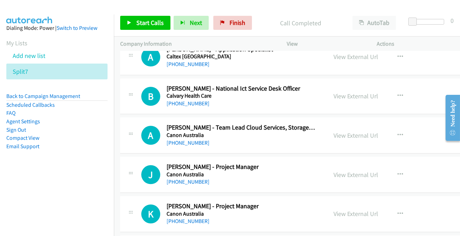
scroll to position [8555, 0]
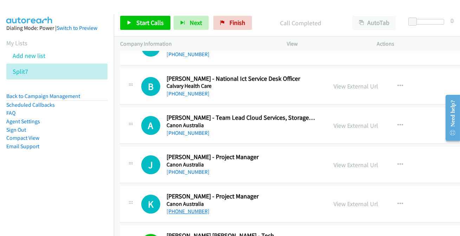
click at [175, 208] on link "+61 484 221 191" at bounding box center [188, 211] width 43 height 7
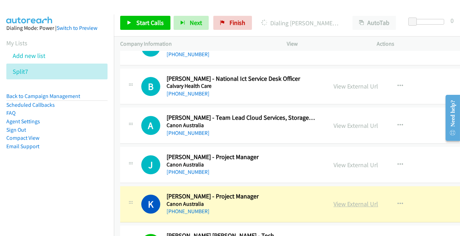
click at [355, 200] on link "View External Url" at bounding box center [356, 204] width 45 height 8
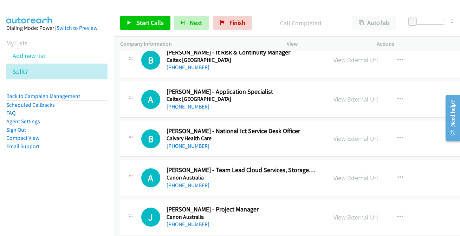
scroll to position [8492, 0]
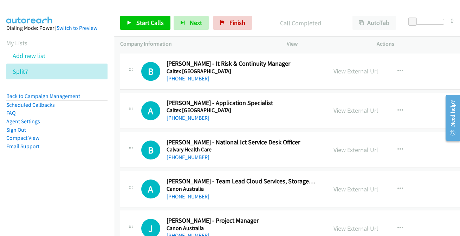
click at [184, 225] on h5 "Canon Australia" at bounding box center [241, 228] width 149 height 7
click at [186, 232] on link "+61 487 100 044" at bounding box center [188, 235] width 43 height 7
click at [178, 193] on link "+61 447 297 109" at bounding box center [188, 196] width 43 height 7
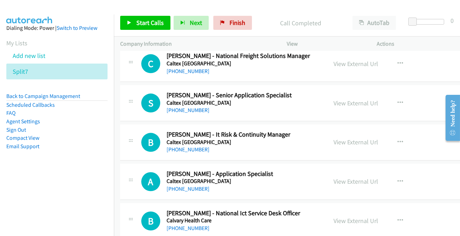
scroll to position [8428, 0]
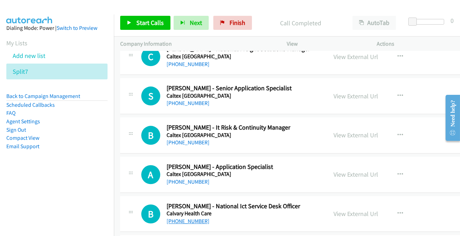
click at [180, 218] on link "+61 450 425 255" at bounding box center [188, 221] width 43 height 7
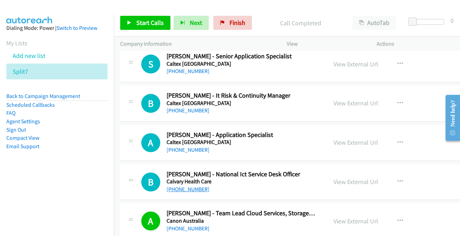
click at [182, 186] on link "+61 450 425 255" at bounding box center [188, 189] width 43 height 7
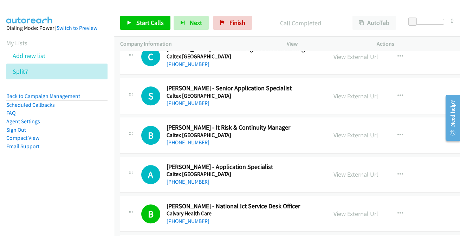
scroll to position [8396, 0]
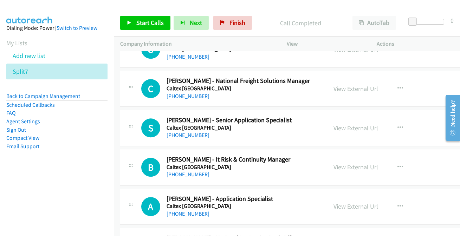
click at [204, 210] on div "+61 2 9250 5720" at bounding box center [241, 214] width 149 height 8
click at [192, 211] on link "+61 2 9250 5720" at bounding box center [188, 214] width 43 height 7
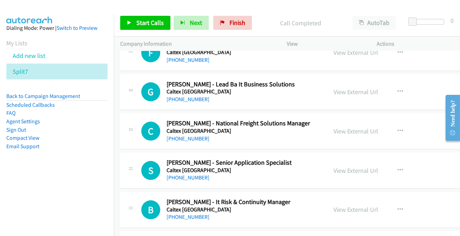
scroll to position [8364, 0]
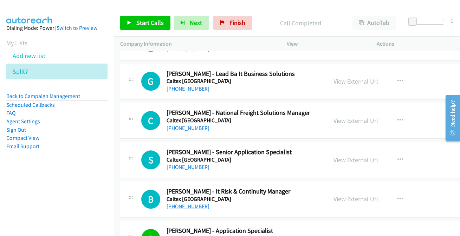
click at [193, 203] on link "+61 419 028 171" at bounding box center [188, 206] width 43 height 7
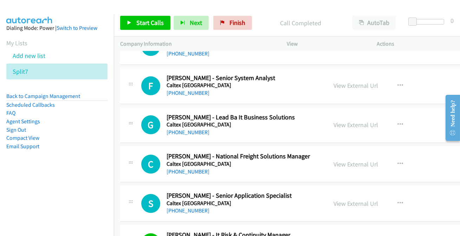
scroll to position [8300, 0]
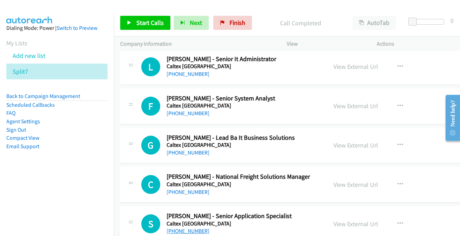
click at [183, 228] on link "+61 469 779 525" at bounding box center [188, 231] width 43 height 7
click at [196, 110] on link "+61 407 240 897" at bounding box center [188, 113] width 43 height 7
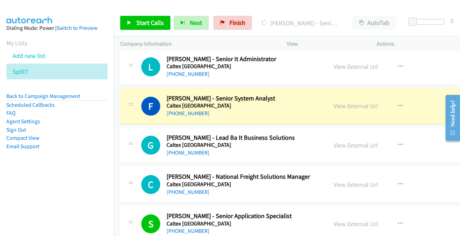
scroll to position [8268, 0]
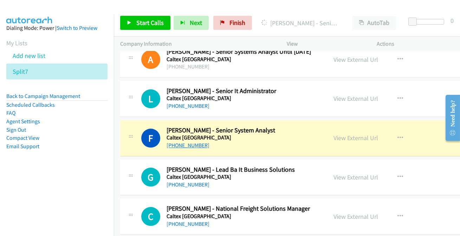
click at [187, 142] on link "+61 407 240 897" at bounding box center [188, 145] width 43 height 7
click at [366, 134] on link "View External Url" at bounding box center [356, 138] width 45 height 8
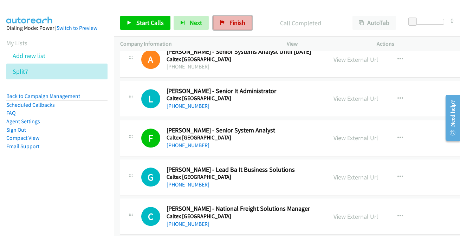
click at [222, 25] on icon at bounding box center [222, 23] width 5 height 5
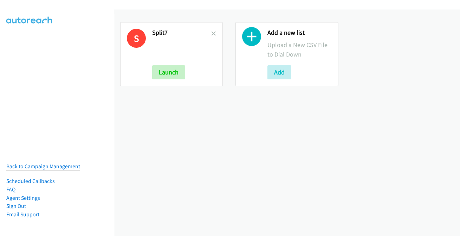
click at [214, 33] on div "S Split7 Launch" at bounding box center [171, 54] width 103 height 64
click at [214, 34] on div "S Split7 Launch" at bounding box center [171, 54] width 103 height 64
click at [213, 33] on icon at bounding box center [213, 34] width 5 height 5
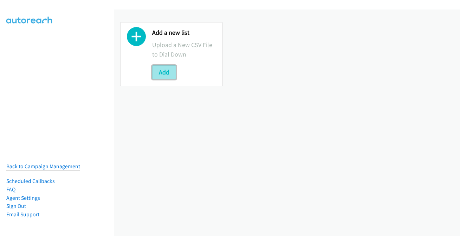
click at [164, 71] on button "Add" at bounding box center [164, 72] width 24 height 14
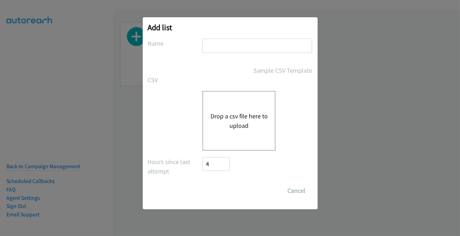
click at [236, 46] on input "text" at bounding box center [258, 46] width 110 height 14
type input "split7"
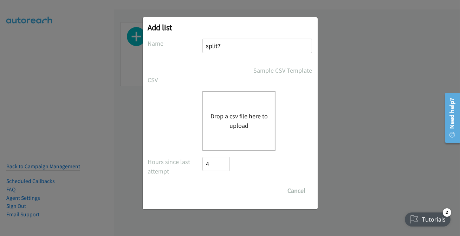
click at [219, 134] on div "Drop a csv file here to upload" at bounding box center [239, 121] width 73 height 60
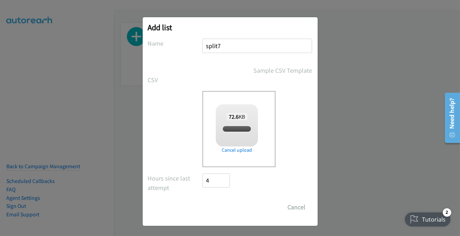
checkbox input "true"
click at [228, 209] on input "Save List" at bounding box center [221, 207] width 37 height 14
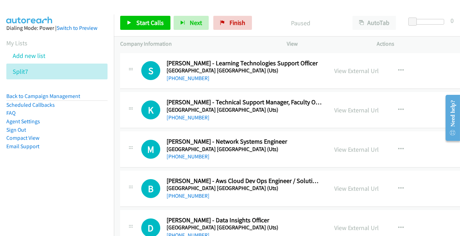
scroll to position [32, 0]
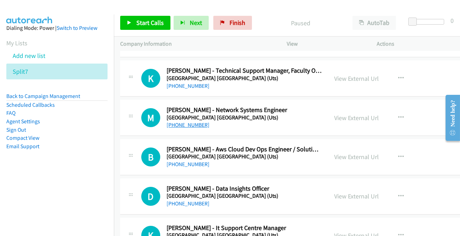
click at [190, 123] on link "[PHONE_NUMBER]" at bounding box center [188, 125] width 43 height 7
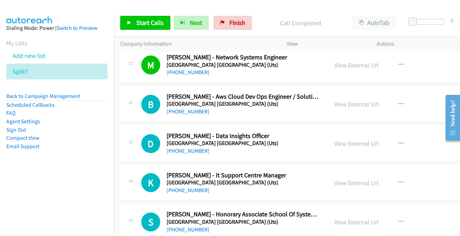
scroll to position [96, 0]
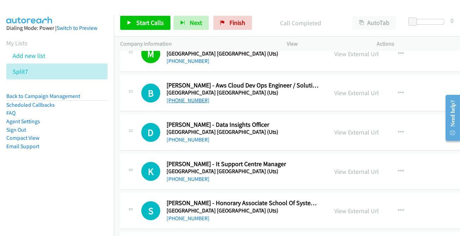
click at [181, 102] on link "[PHONE_NUMBER]" at bounding box center [188, 100] width 43 height 7
click at [193, 141] on link "[PHONE_NUMBER]" at bounding box center [188, 139] width 43 height 7
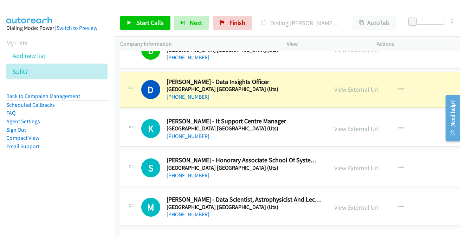
scroll to position [160, 0]
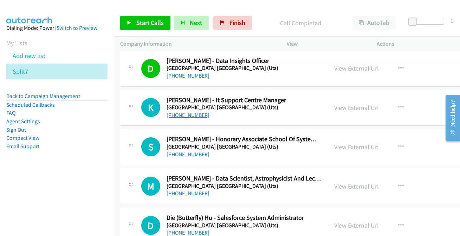
click at [194, 115] on link "[PHONE_NUMBER]" at bounding box center [188, 115] width 43 height 7
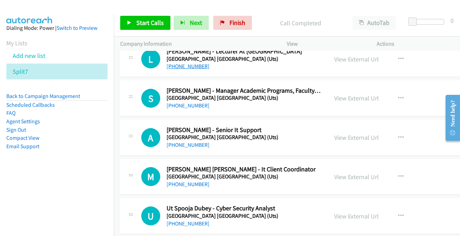
scroll to position [735, 0]
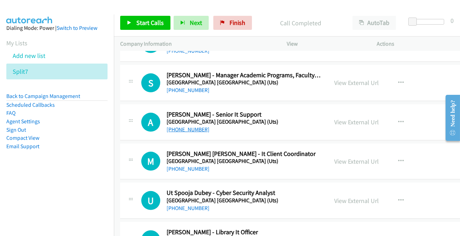
click at [181, 127] on link "[PHONE_NUMBER]" at bounding box center [188, 129] width 43 height 7
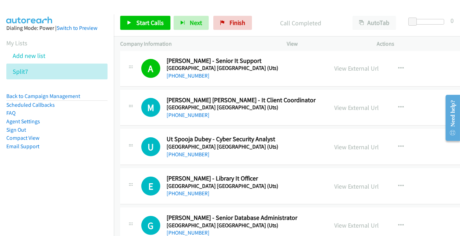
scroll to position [799, 0]
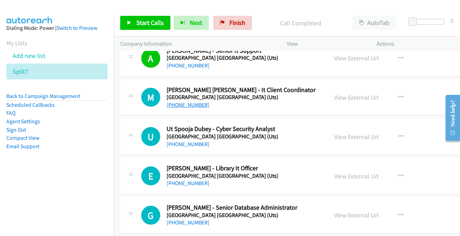
click at [198, 103] on link "[PHONE_NUMBER]" at bounding box center [188, 105] width 43 height 7
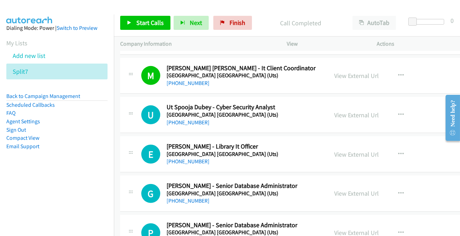
scroll to position [831, 0]
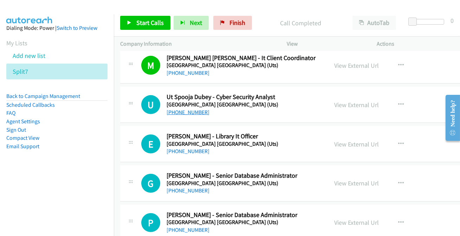
click at [182, 111] on link "[PHONE_NUMBER]" at bounding box center [188, 112] width 43 height 7
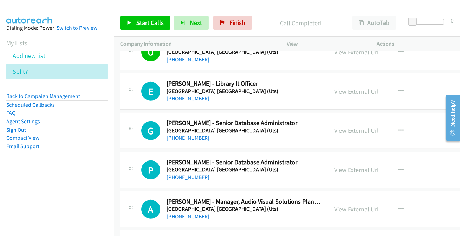
scroll to position [895, 0]
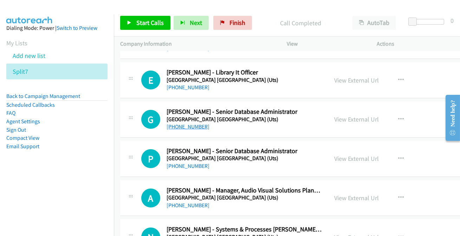
click at [183, 125] on link "[PHONE_NUMBER]" at bounding box center [188, 126] width 43 height 7
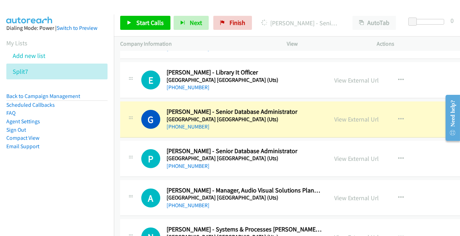
scroll to position [927, 0]
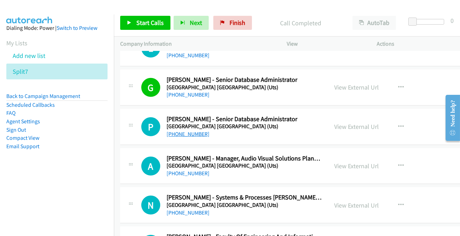
click at [186, 131] on link "[PHONE_NUMBER]" at bounding box center [188, 134] width 43 height 7
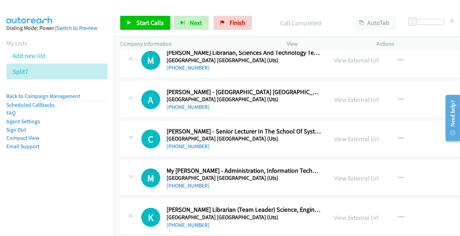
scroll to position [1183, 0]
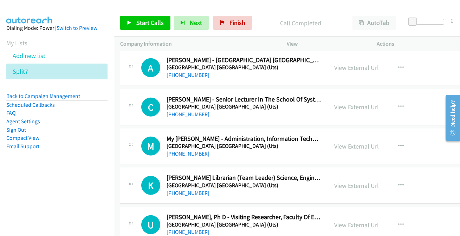
click at [190, 153] on link "[PHONE_NUMBER]" at bounding box center [188, 153] width 43 height 7
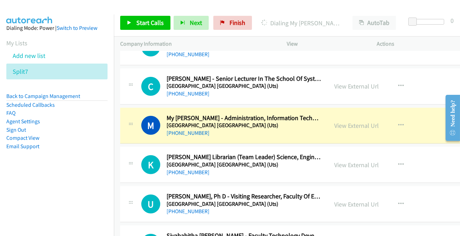
scroll to position [1215, 0]
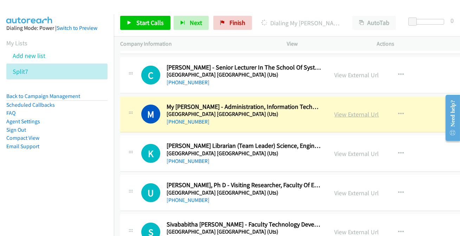
click at [335, 114] on link "View External Url" at bounding box center [357, 114] width 45 height 8
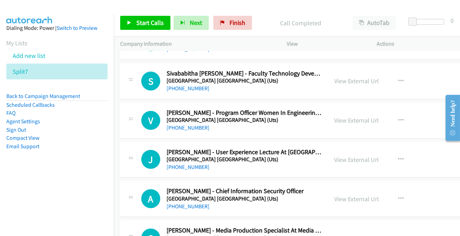
scroll to position [1374, 0]
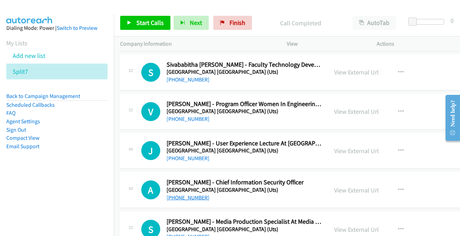
click at [187, 197] on link "[PHONE_NUMBER]" at bounding box center [188, 197] width 43 height 7
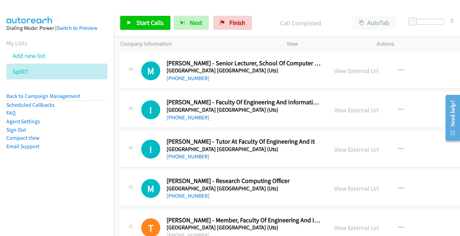
scroll to position [1694, 0]
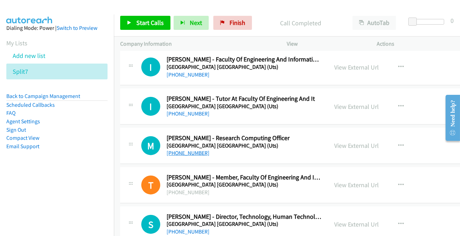
click at [183, 153] on link "[PHONE_NUMBER]" at bounding box center [188, 153] width 43 height 7
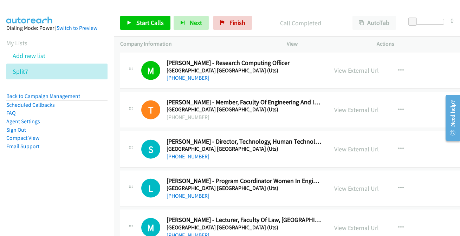
scroll to position [1790, 0]
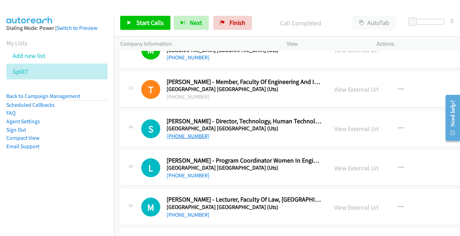
click at [180, 136] on link "[PHONE_NUMBER]" at bounding box center [188, 136] width 43 height 7
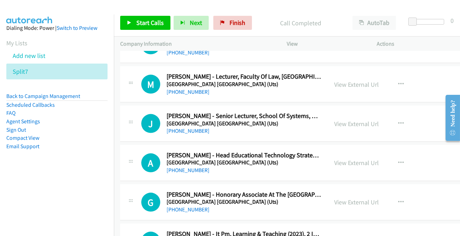
scroll to position [1950, 0]
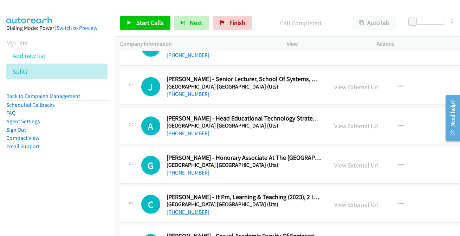
click at [190, 209] on link "[PHONE_NUMBER]" at bounding box center [188, 212] width 43 height 7
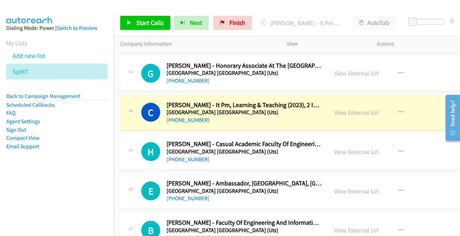
scroll to position [2046, 0]
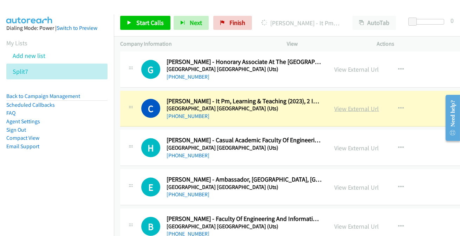
click at [335, 105] on link "View External Url" at bounding box center [357, 109] width 45 height 8
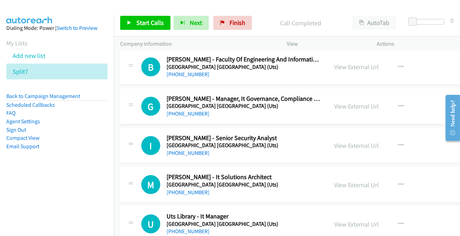
scroll to position [2237, 0]
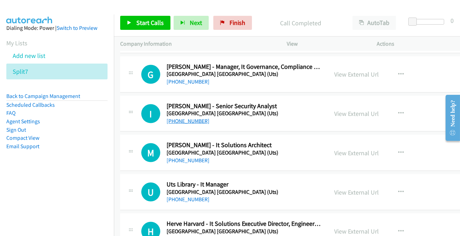
click at [175, 118] on link "[PHONE_NUMBER]" at bounding box center [188, 121] width 43 height 7
click at [179, 159] on link "[PHONE_NUMBER]" at bounding box center [188, 160] width 43 height 7
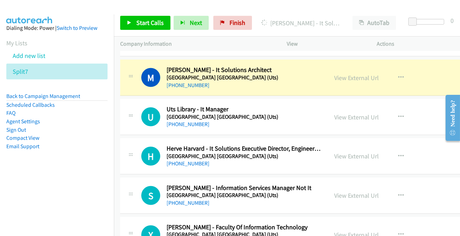
scroll to position [2301, 0]
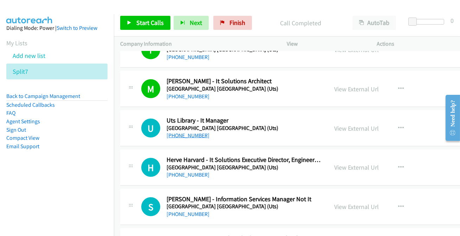
click at [191, 132] on link "[PHONE_NUMBER]" at bounding box center [188, 135] width 43 height 7
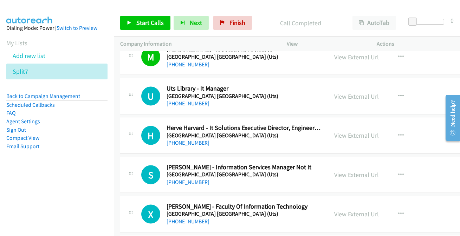
scroll to position [2365, 0]
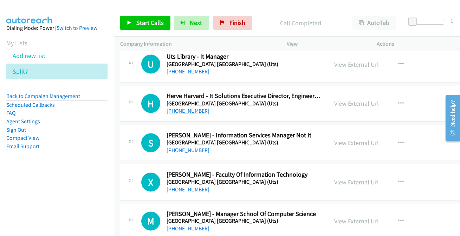
click at [183, 108] on link "[PHONE_NUMBER]" at bounding box center [188, 111] width 43 height 7
click at [186, 148] on link "[PHONE_NUMBER]" at bounding box center [188, 150] width 43 height 7
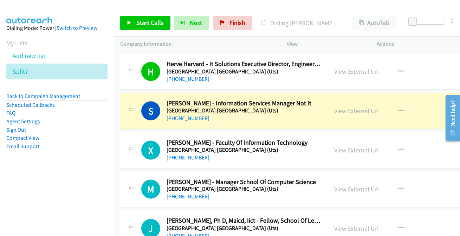
scroll to position [2429, 0]
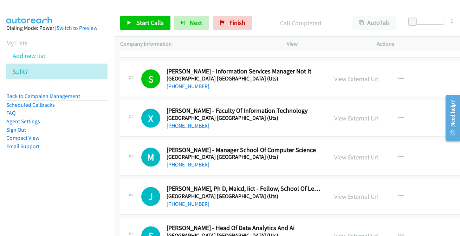
click at [191, 123] on link "[PHONE_NUMBER]" at bounding box center [188, 125] width 43 height 7
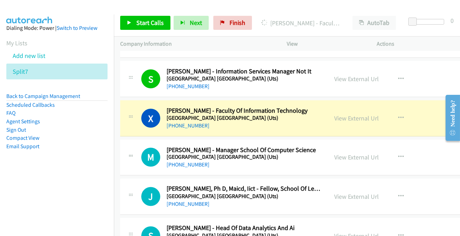
scroll to position [2461, 0]
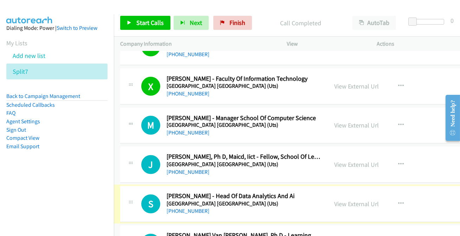
click at [193, 208] on link "[PHONE_NUMBER]" at bounding box center [188, 211] width 43 height 7
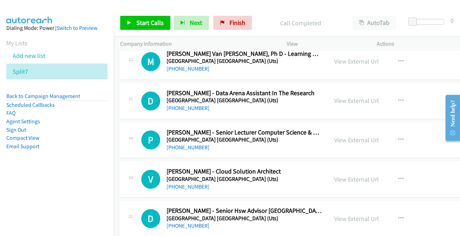
scroll to position [2653, 0]
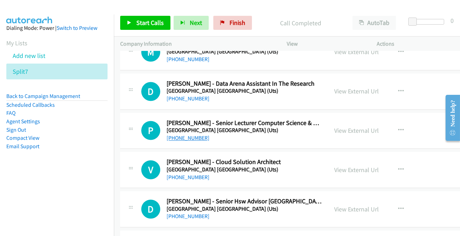
click at [178, 135] on link "[PHONE_NUMBER]" at bounding box center [188, 138] width 43 height 7
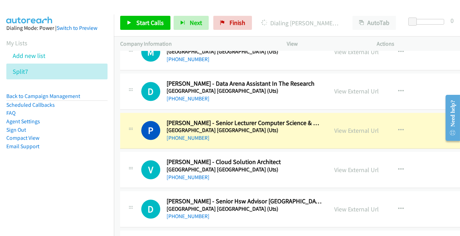
scroll to position [2685, 0]
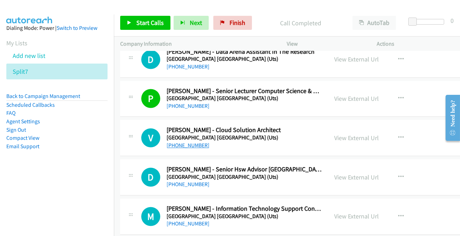
click at [179, 142] on link "[PHONE_NUMBER]" at bounding box center [188, 145] width 43 height 7
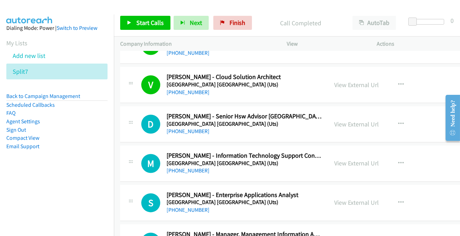
scroll to position [2749, 0]
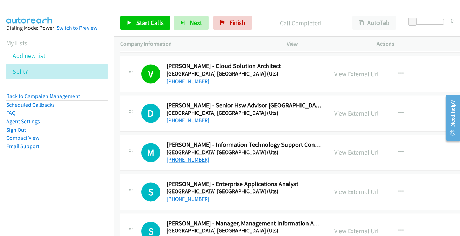
click at [197, 156] on link "[PHONE_NUMBER]" at bounding box center [188, 159] width 43 height 7
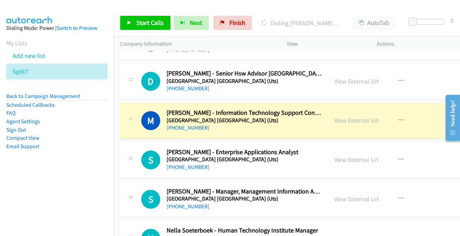
scroll to position [2813, 0]
